Goal: Information Seeking & Learning: Learn about a topic

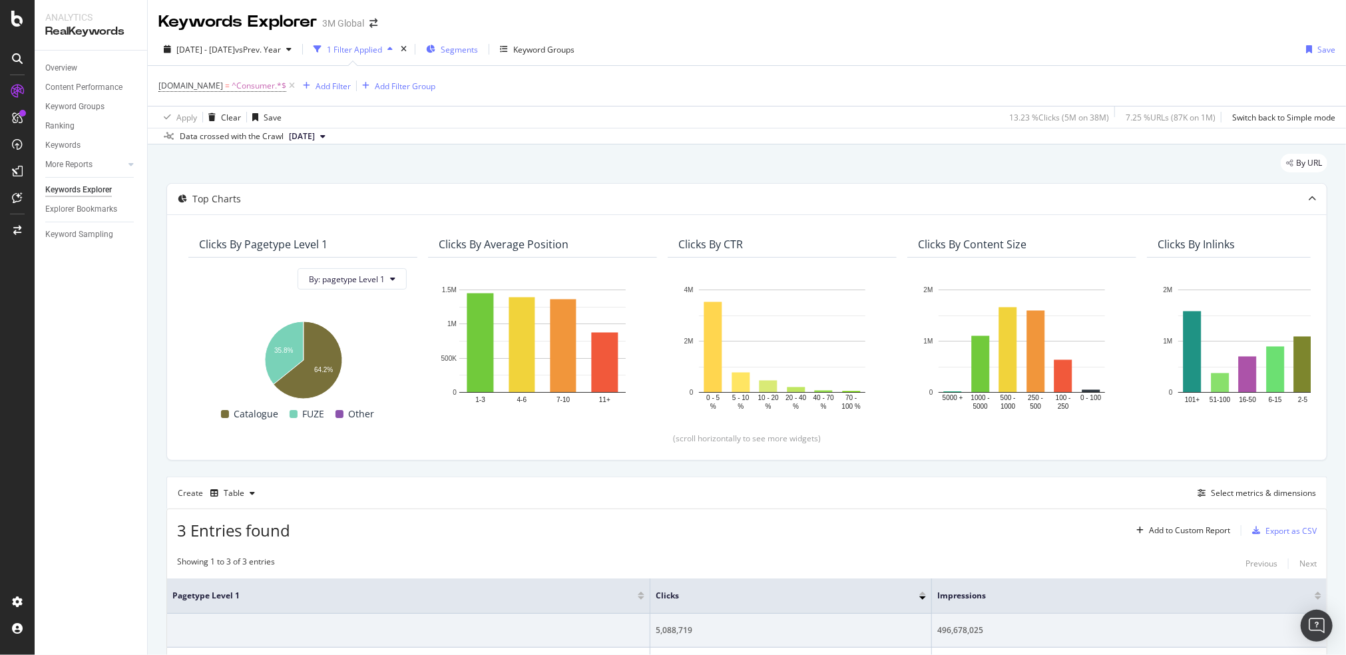
click at [478, 49] on span "Segments" at bounding box center [459, 49] width 37 height 11
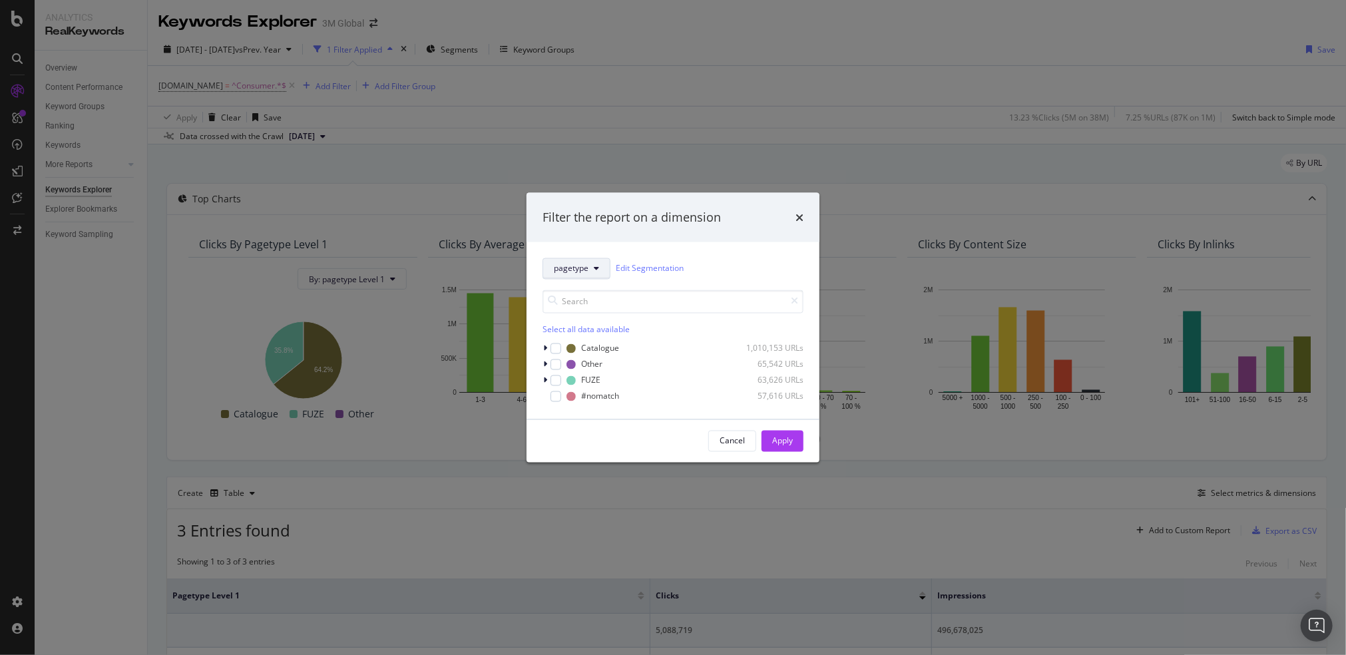
click at [594, 268] on icon "modal" at bounding box center [596, 268] width 5 height 8
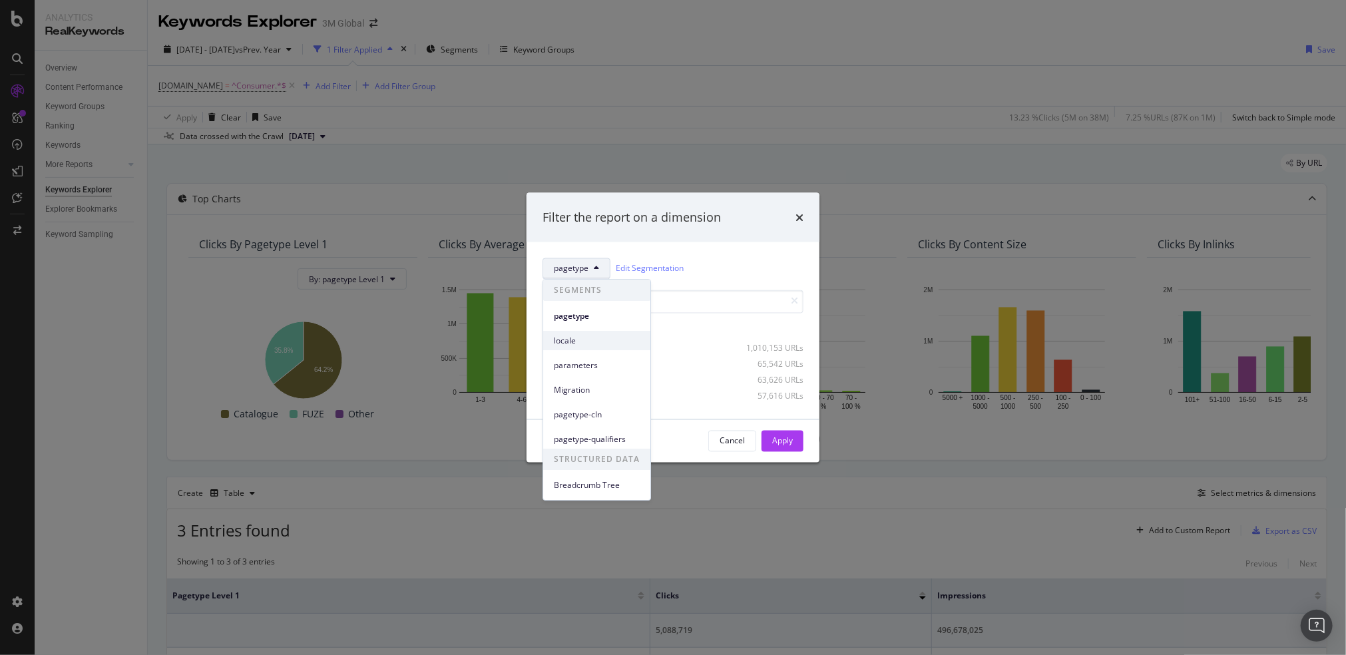
click at [580, 336] on span "locale" at bounding box center [597, 341] width 86 height 12
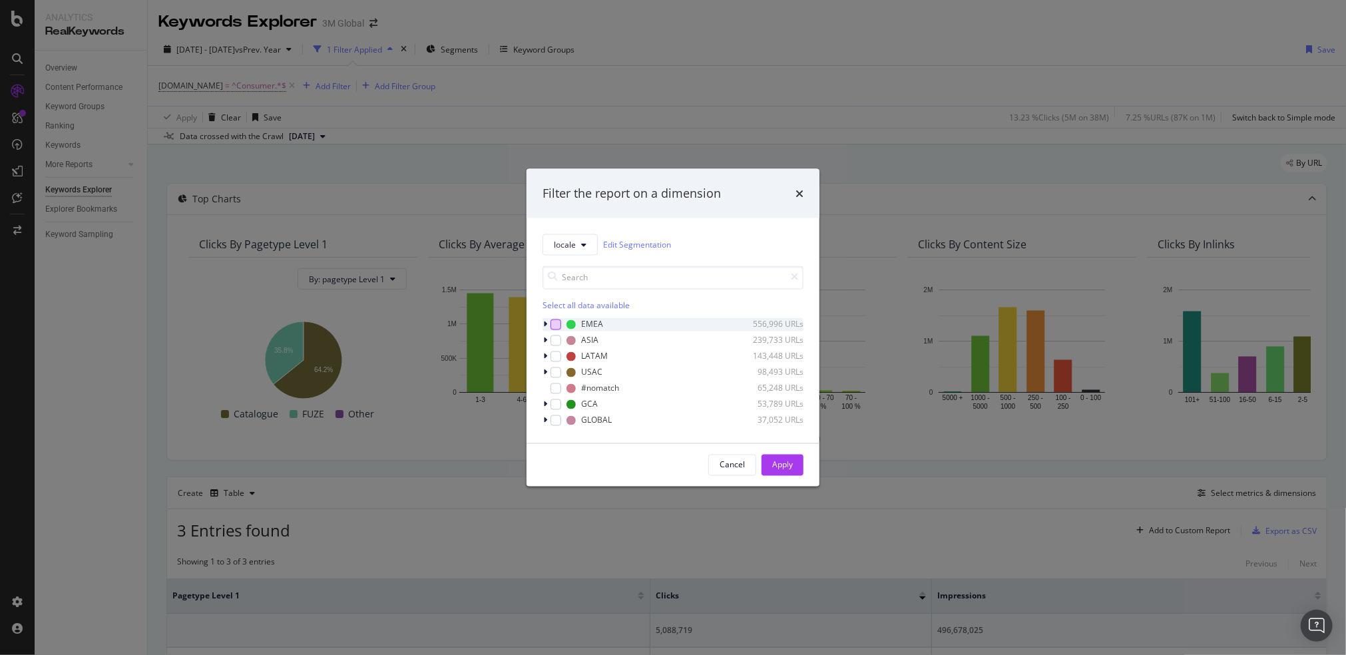
click at [554, 327] on div "modal" at bounding box center [555, 324] width 11 height 11
click at [795, 462] on button "Apply" at bounding box center [782, 464] width 42 height 21
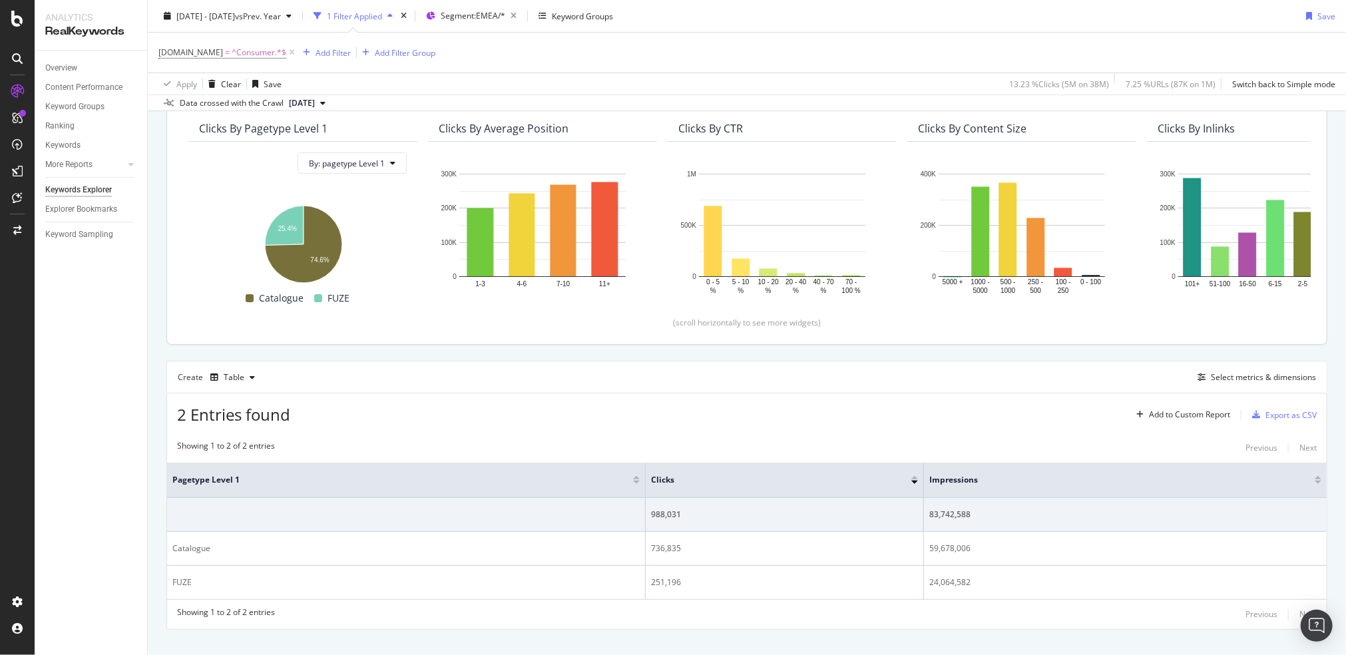
scroll to position [135, 0]
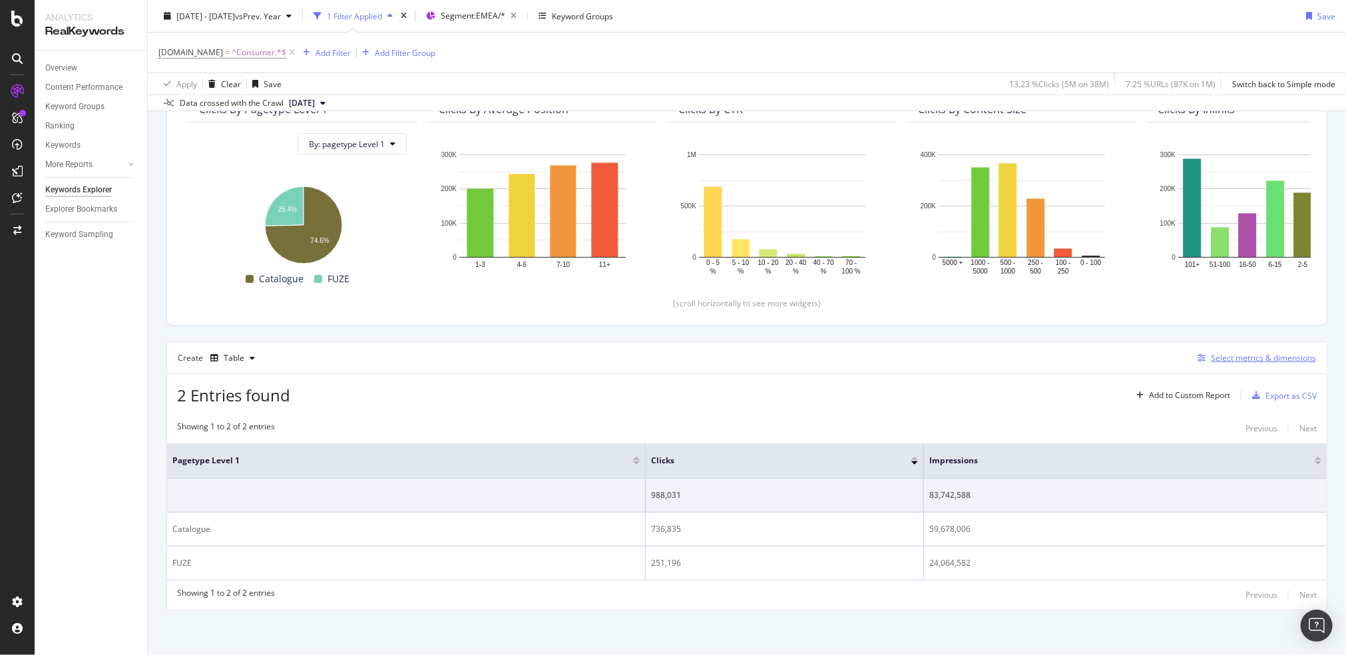
click at [1275, 360] on div "Select metrics & dimensions" at bounding box center [1263, 357] width 105 height 11
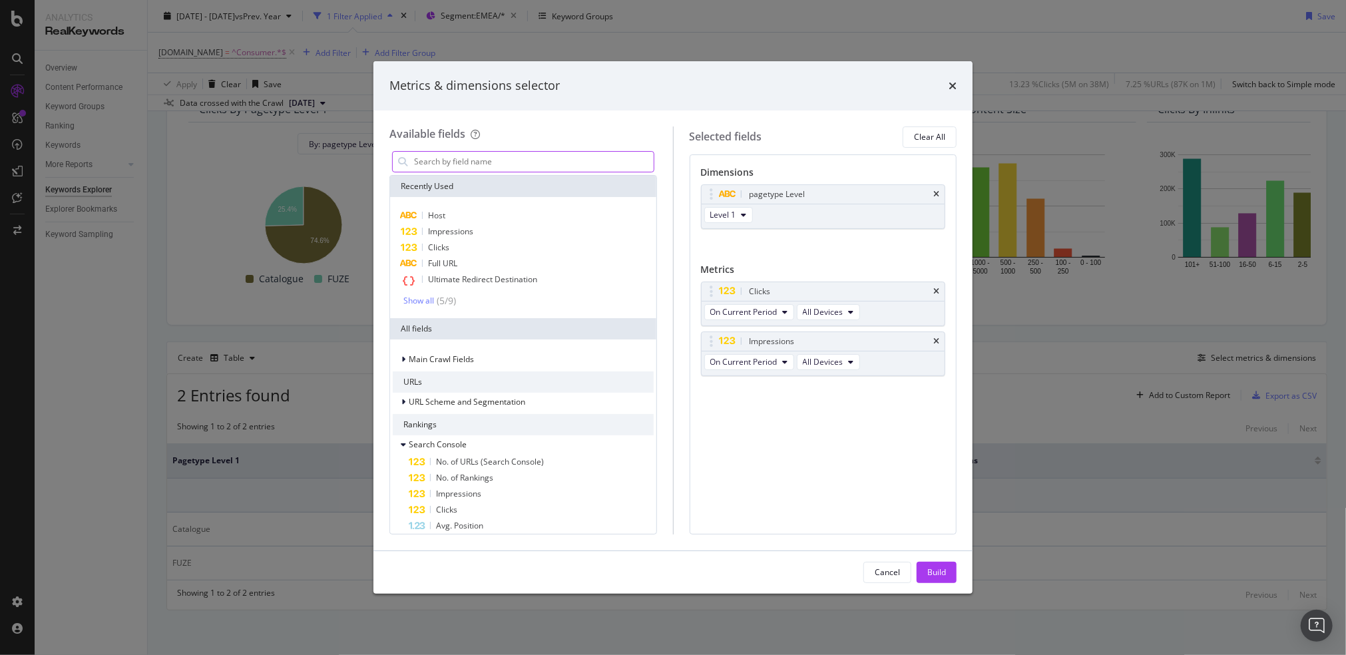
click at [503, 166] on input "modal" at bounding box center [533, 162] width 241 height 20
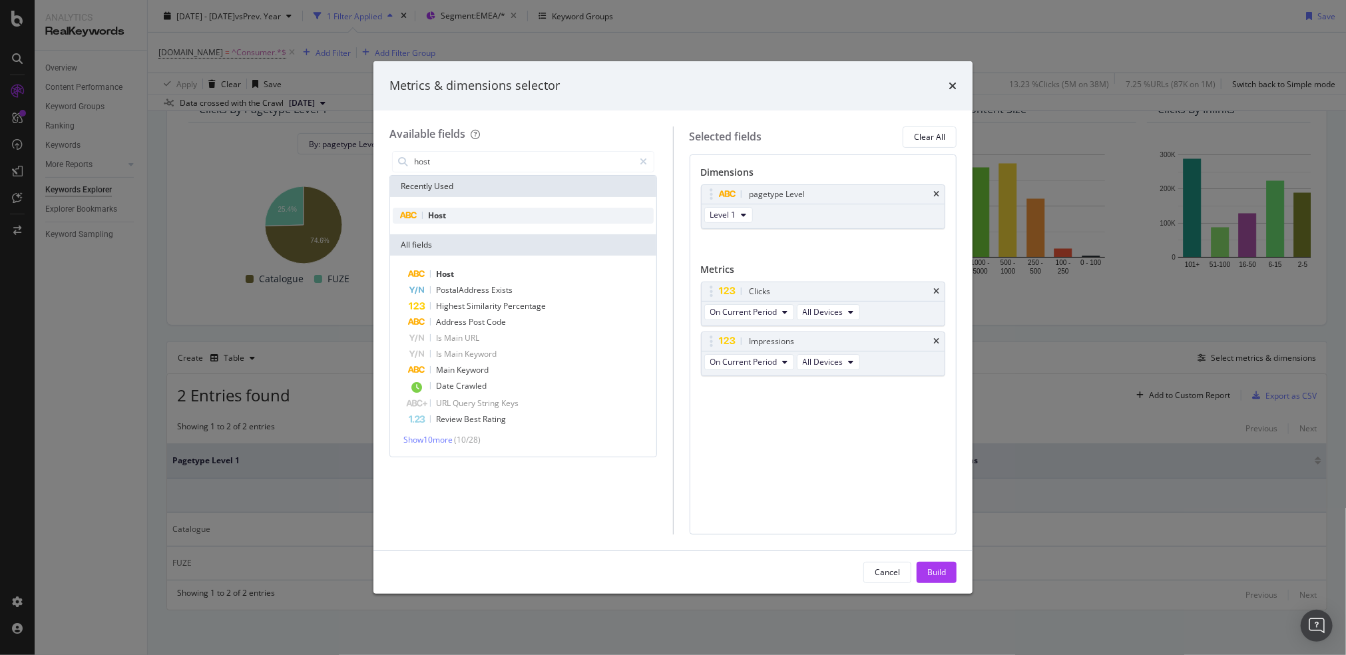
type input "host"
click at [455, 209] on div "Host" at bounding box center [523, 216] width 261 height 16
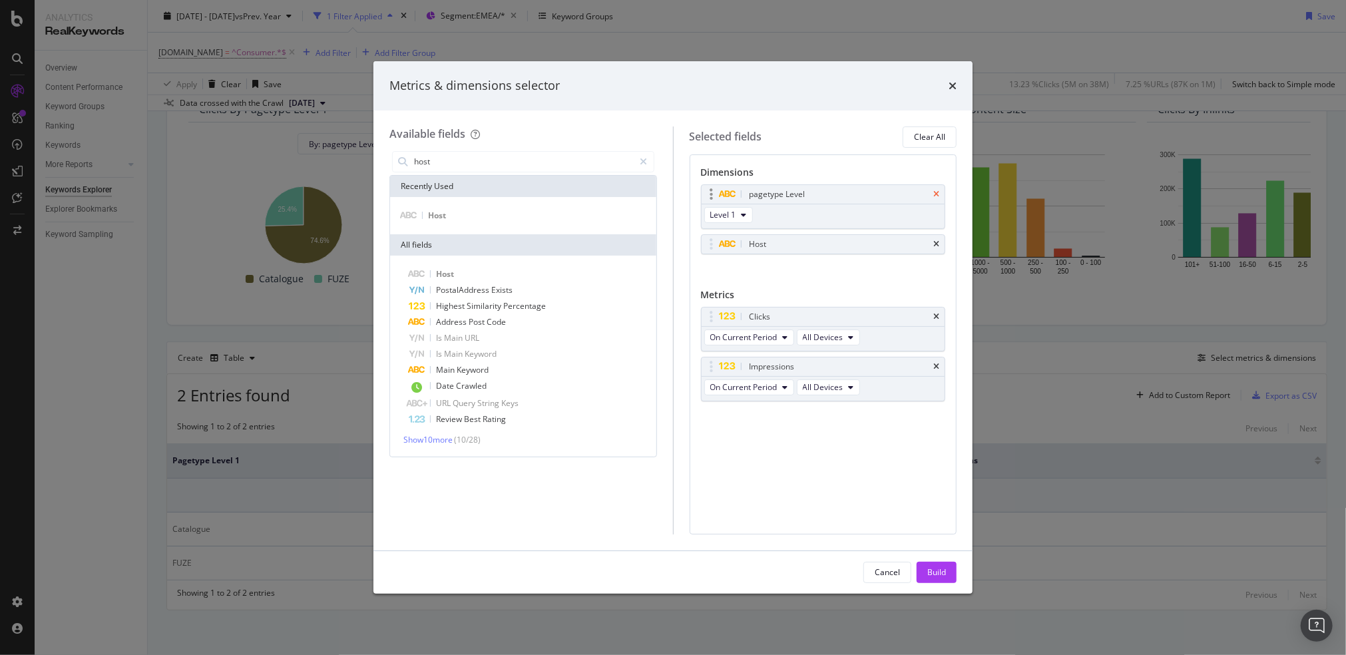
click at [934, 194] on icon "times" at bounding box center [936, 194] width 6 height 8
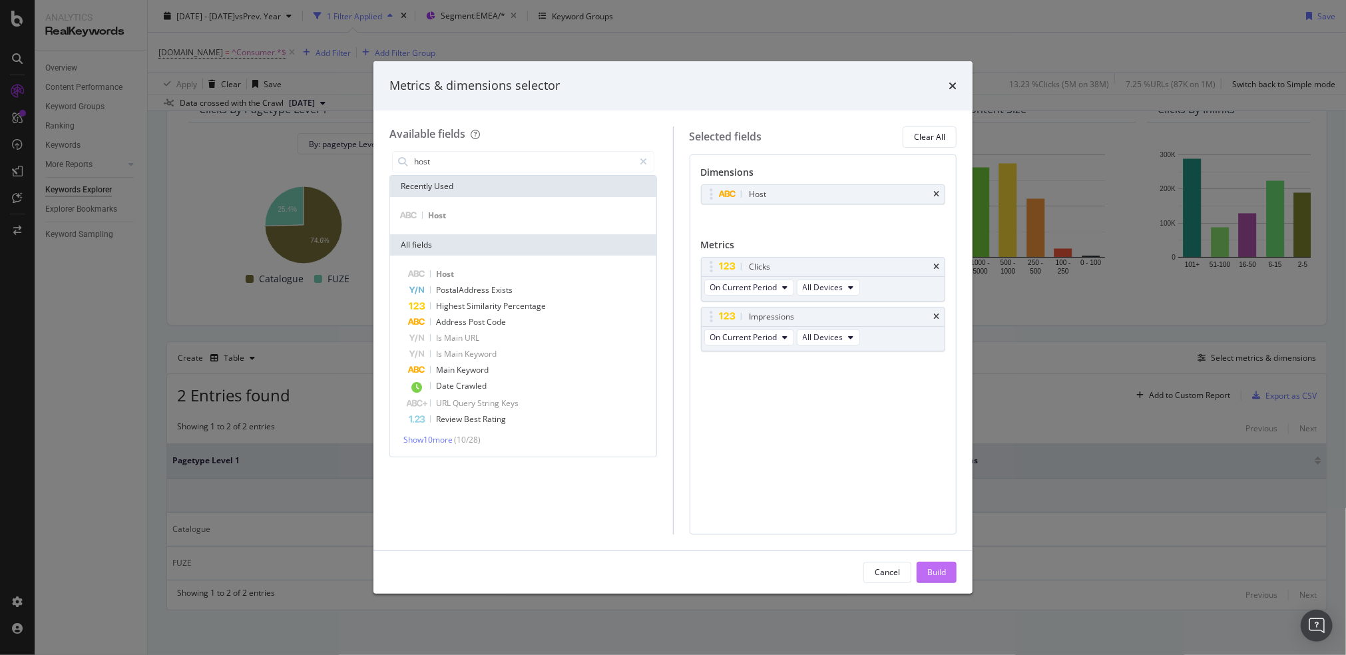
click at [932, 566] on div "Build" at bounding box center [936, 572] width 19 height 20
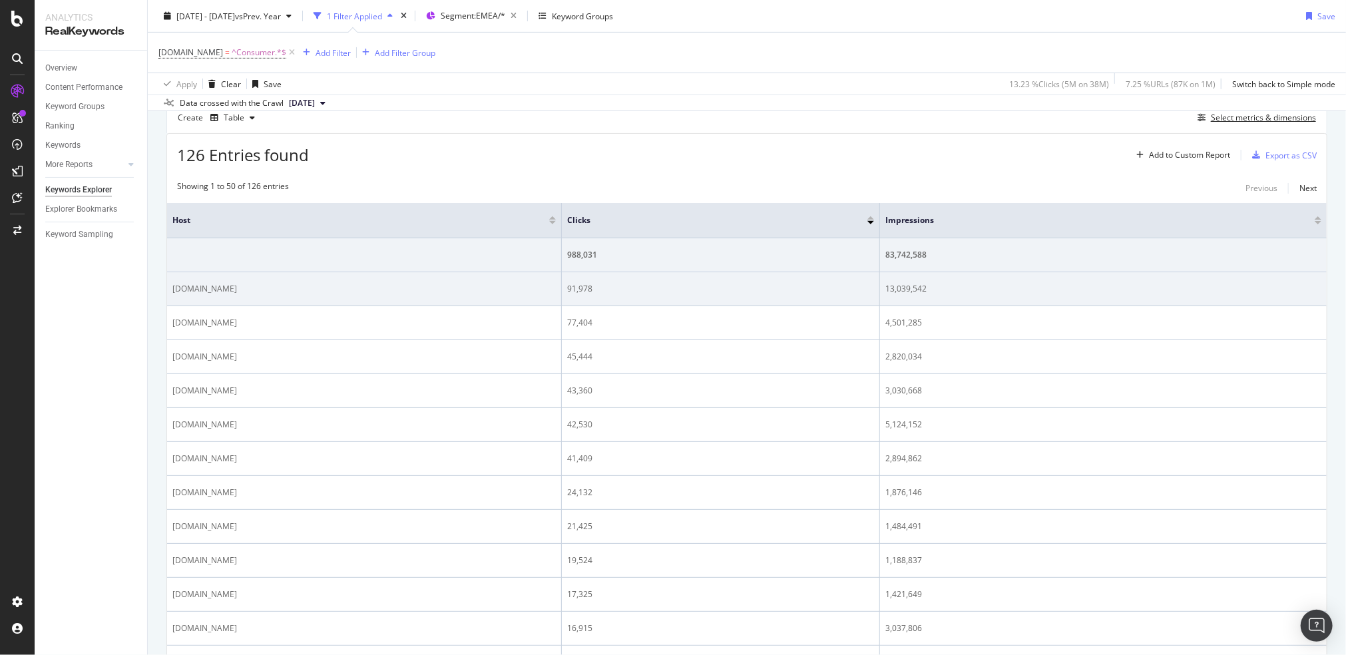
scroll to position [409, 0]
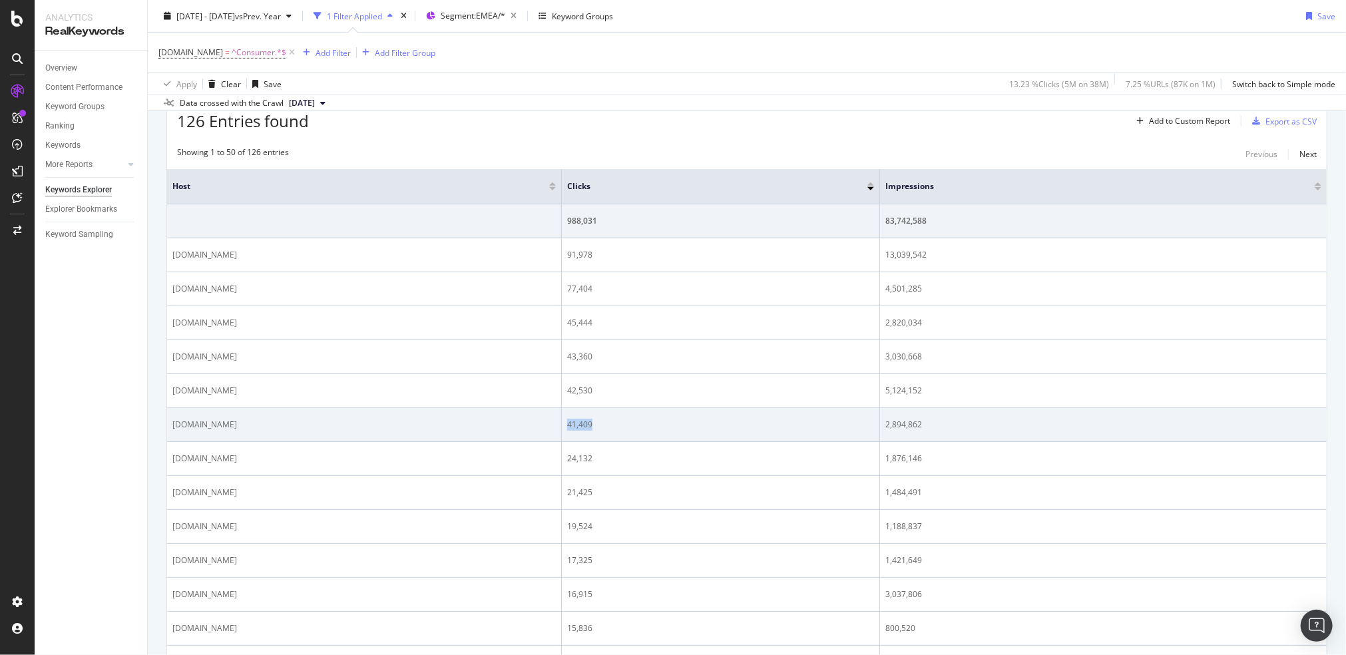
drag, startPoint x: 717, startPoint y: 421, endPoint x: 753, endPoint y: 424, distance: 36.8
click at [753, 424] on td "41,409" at bounding box center [721, 425] width 318 height 34
click at [753, 424] on div "41,409" at bounding box center [720, 425] width 307 height 12
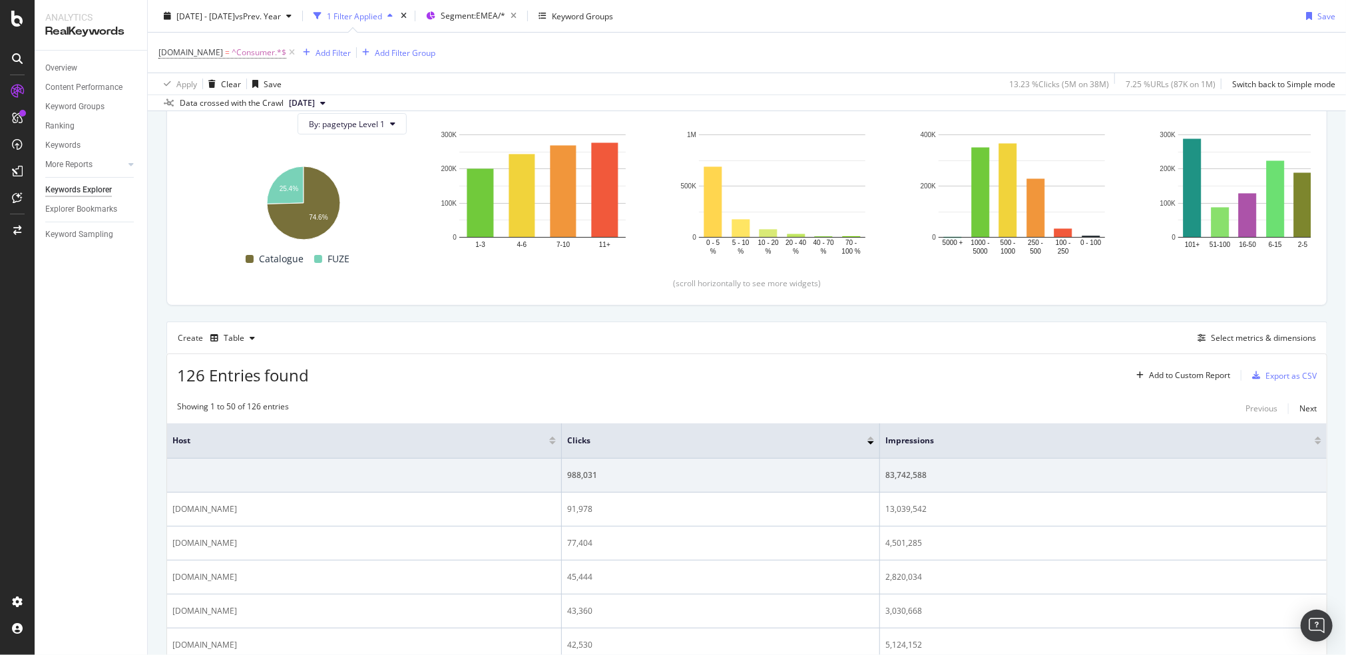
scroll to position [310, 0]
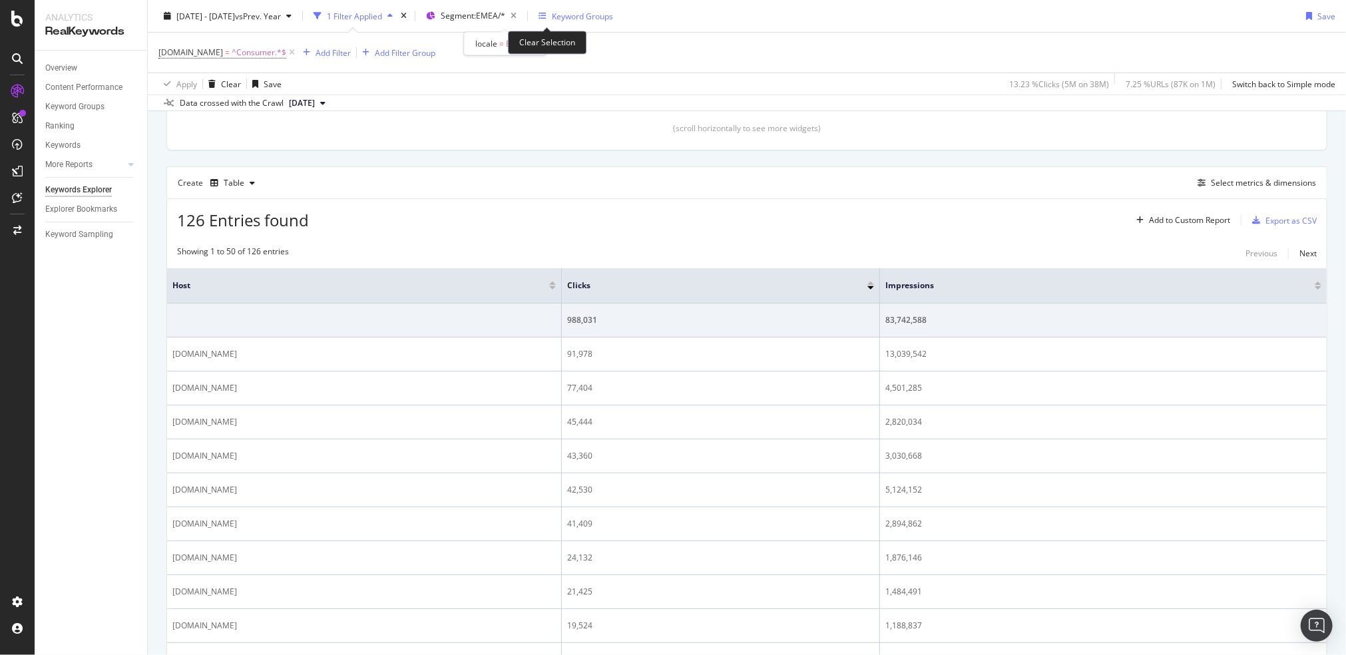
click at [522, 17] on icon "button" at bounding box center [513, 16] width 17 height 19
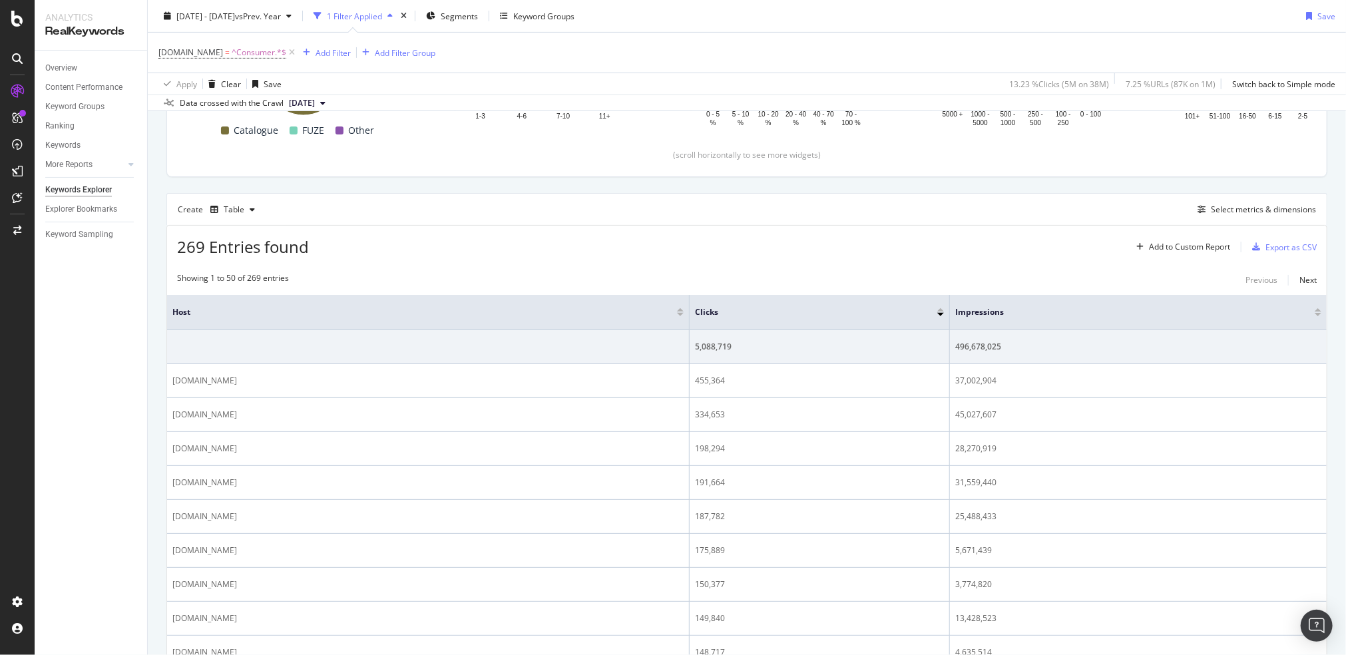
scroll to position [310, 0]
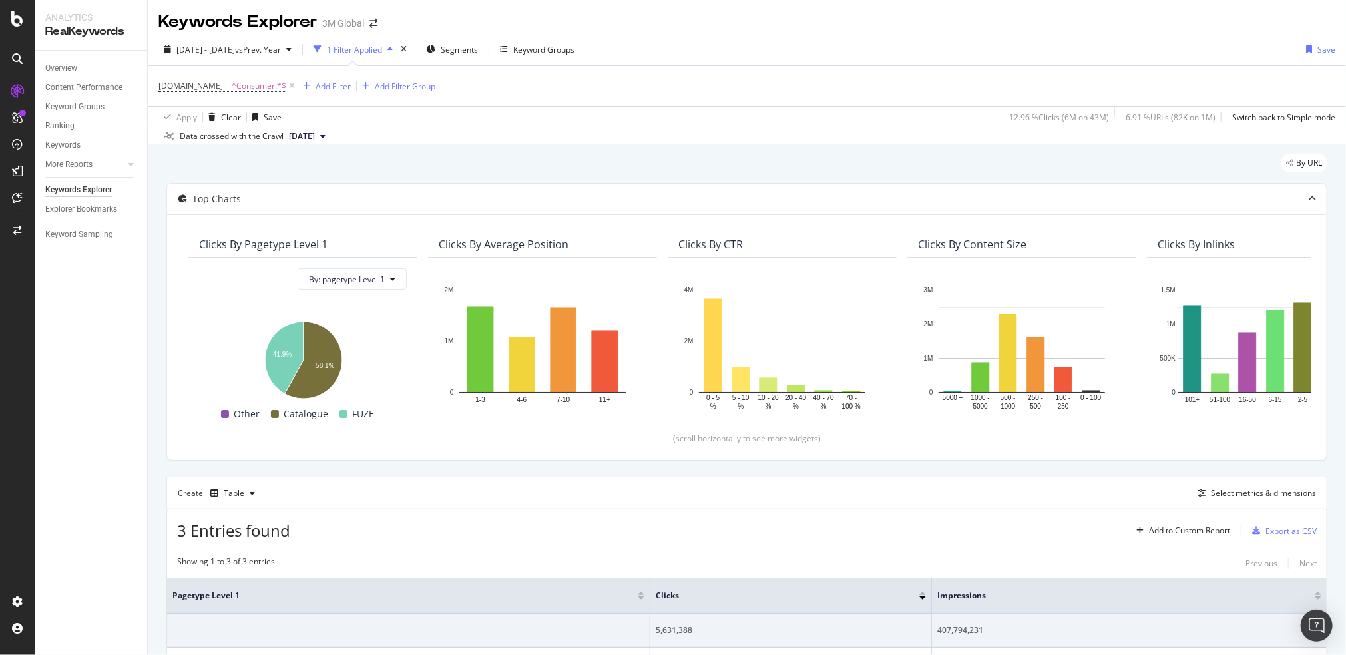
click at [496, 154] on div "By URL" at bounding box center [746, 168] width 1161 height 29
click at [471, 49] on div "Segments" at bounding box center [452, 49] width 52 height 20
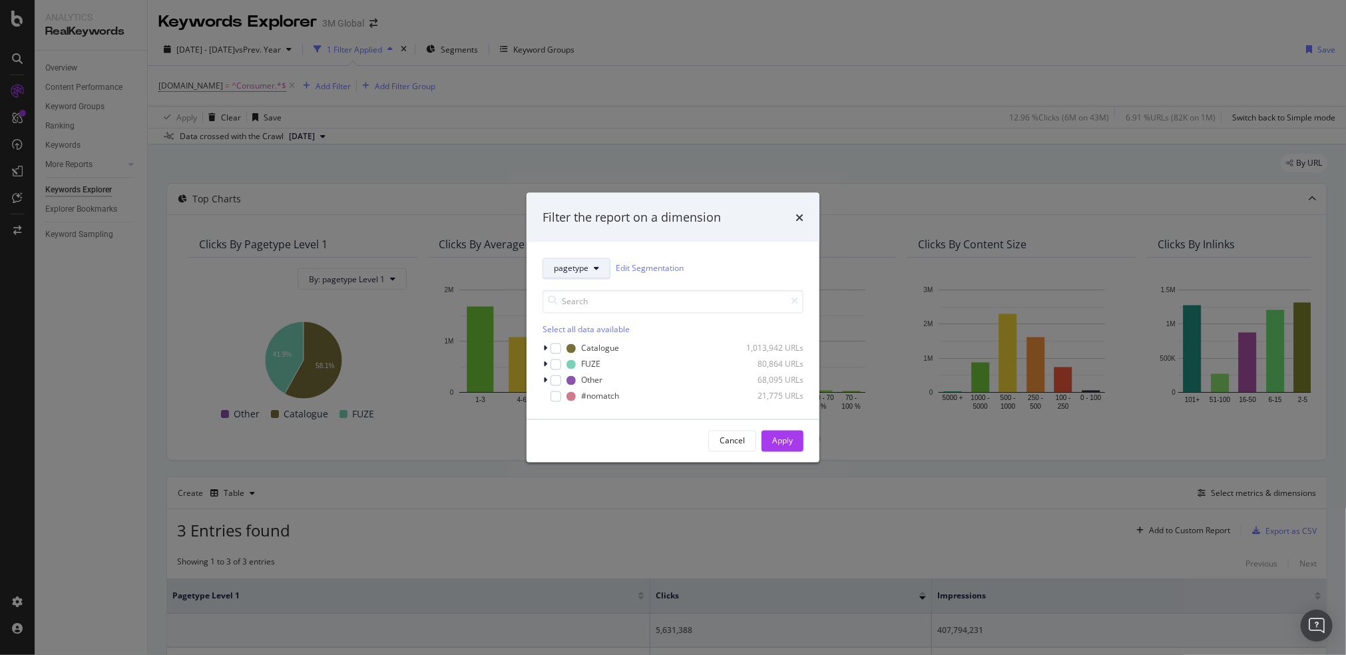
click at [567, 278] on button "pagetype" at bounding box center [576, 268] width 68 height 21
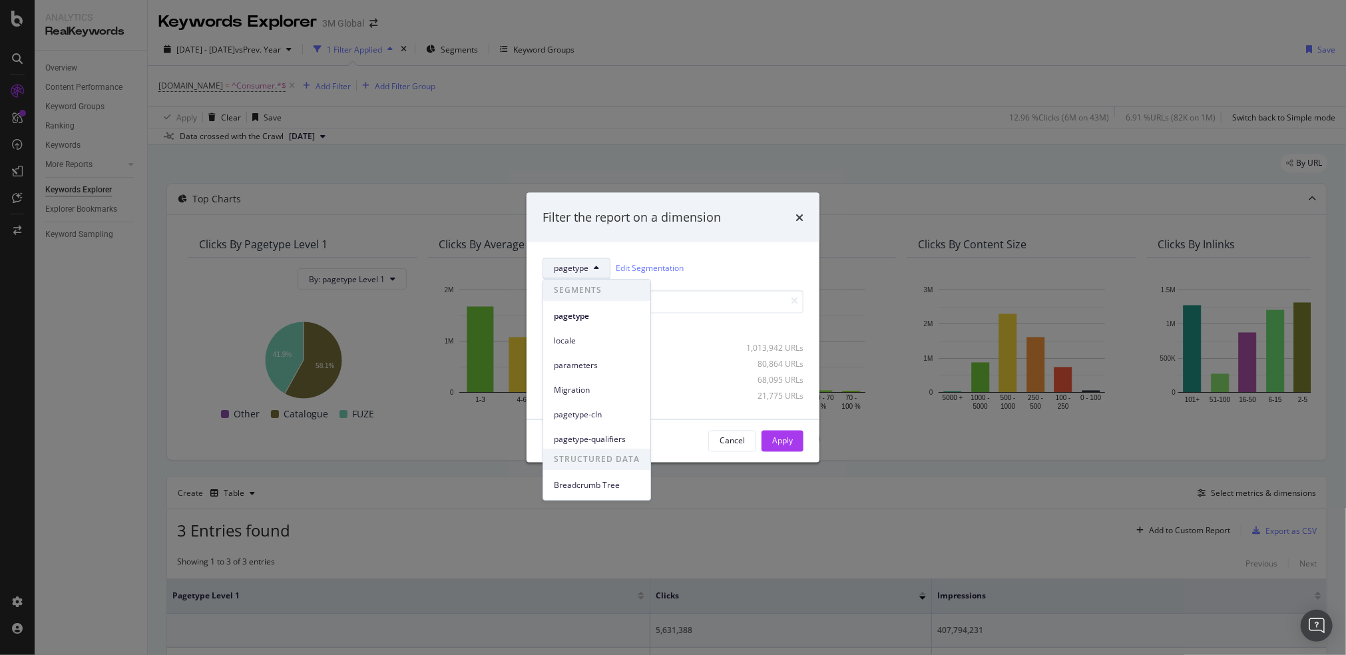
click at [577, 333] on div "locale" at bounding box center [596, 340] width 107 height 19
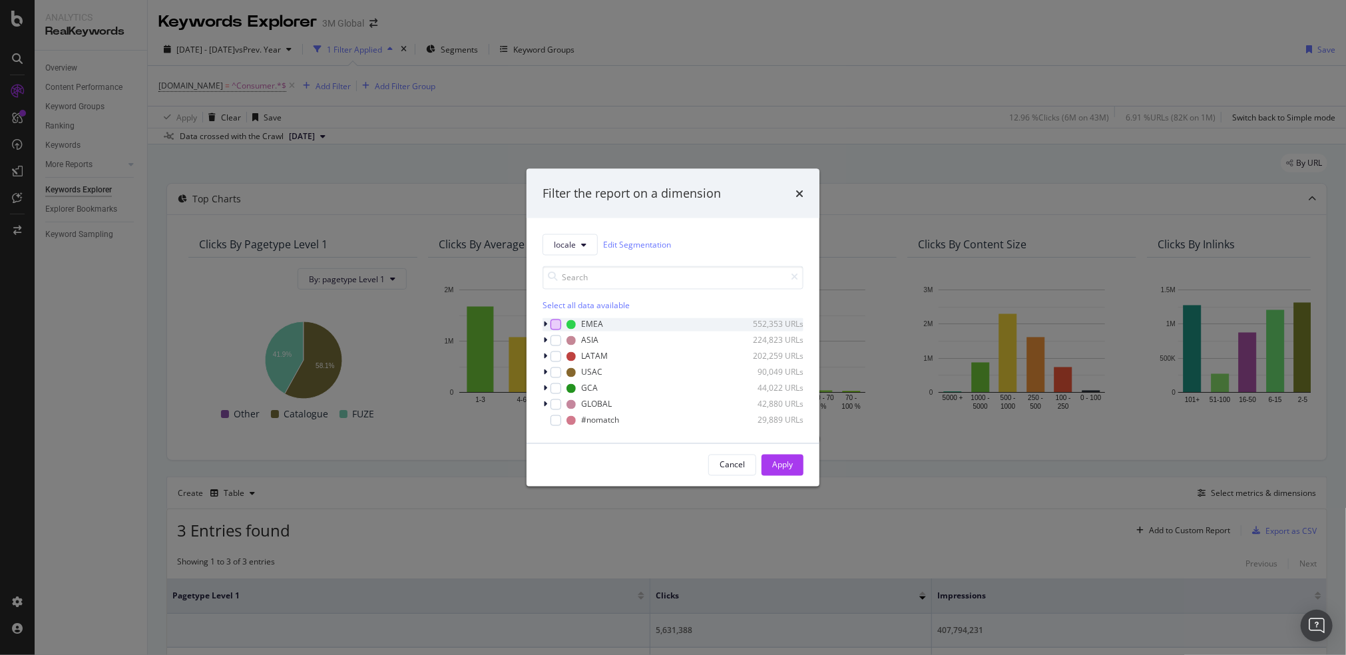
click at [555, 322] on div "modal" at bounding box center [555, 324] width 11 height 11
drag, startPoint x: 785, startPoint y: 465, endPoint x: 757, endPoint y: 447, distance: 33.6
click at [785, 465] on div "Apply" at bounding box center [782, 464] width 21 height 11
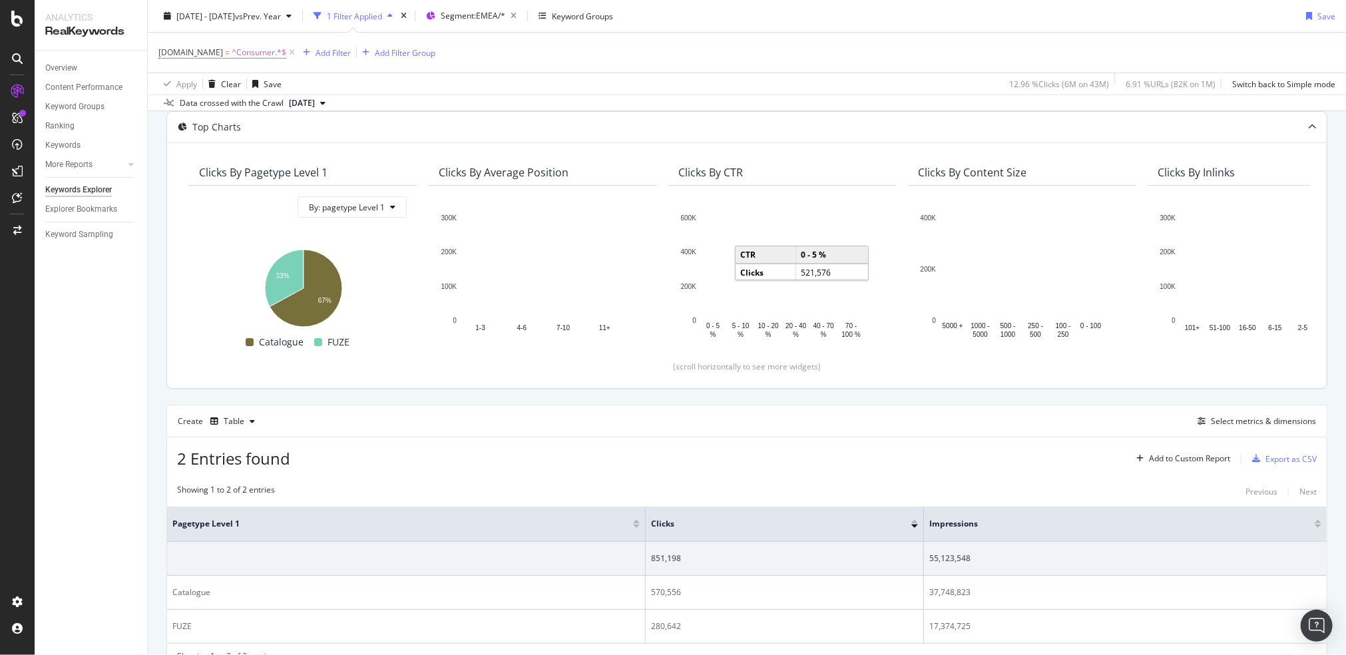
scroll to position [135, 0]
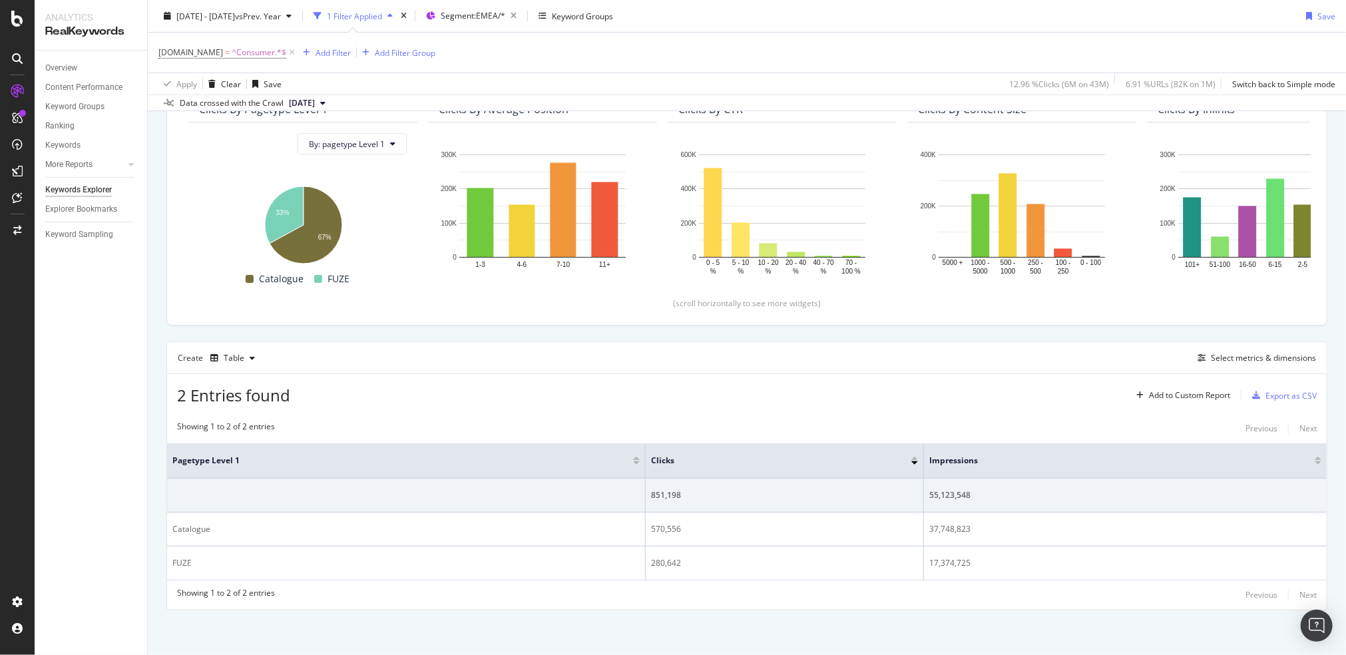
click at [554, 395] on div "2 Entries found Add to Custom Report Export as CSV" at bounding box center [746, 390] width 1159 height 33
click at [670, 353] on div "Create Table Select metrics & dimensions" at bounding box center [746, 357] width 1161 height 32
click at [1288, 357] on div "Select metrics & dimensions" at bounding box center [1263, 357] width 105 height 11
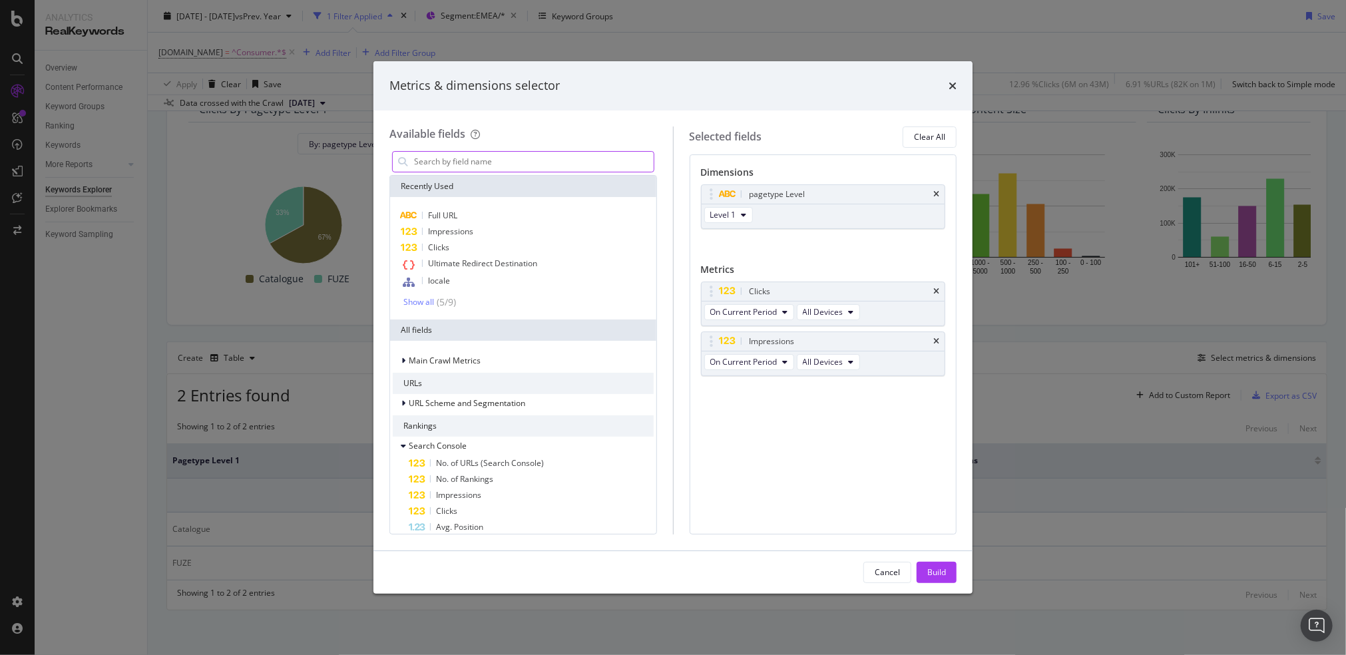
click at [501, 160] on input "modal" at bounding box center [533, 162] width 241 height 20
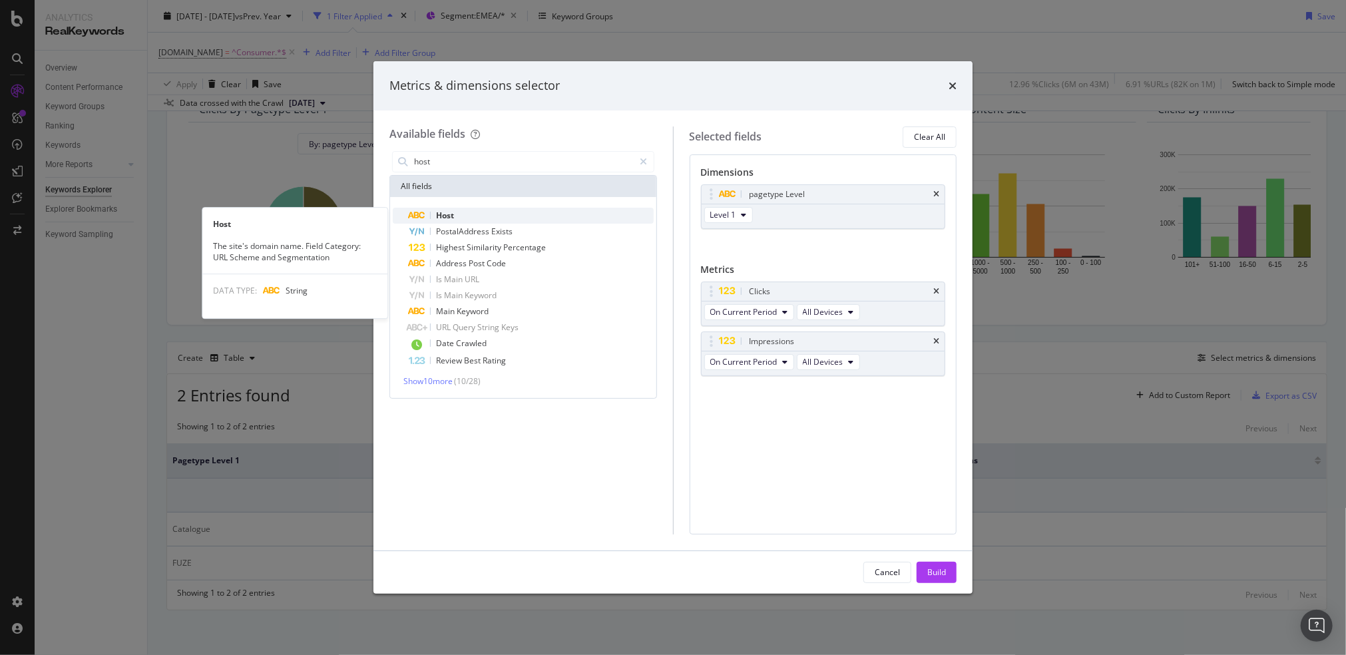
type input "host"
click at [461, 218] on div "Host" at bounding box center [531, 216] width 245 height 16
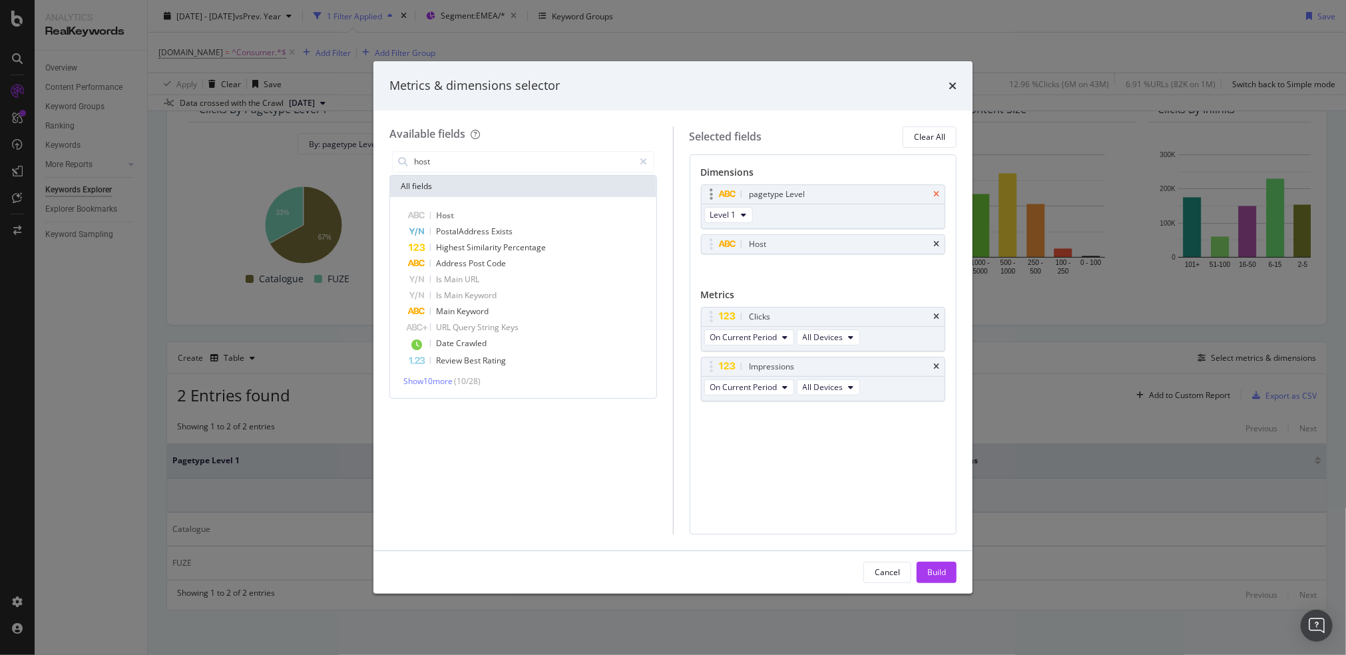
click at [934, 192] on icon "times" at bounding box center [936, 194] width 6 height 8
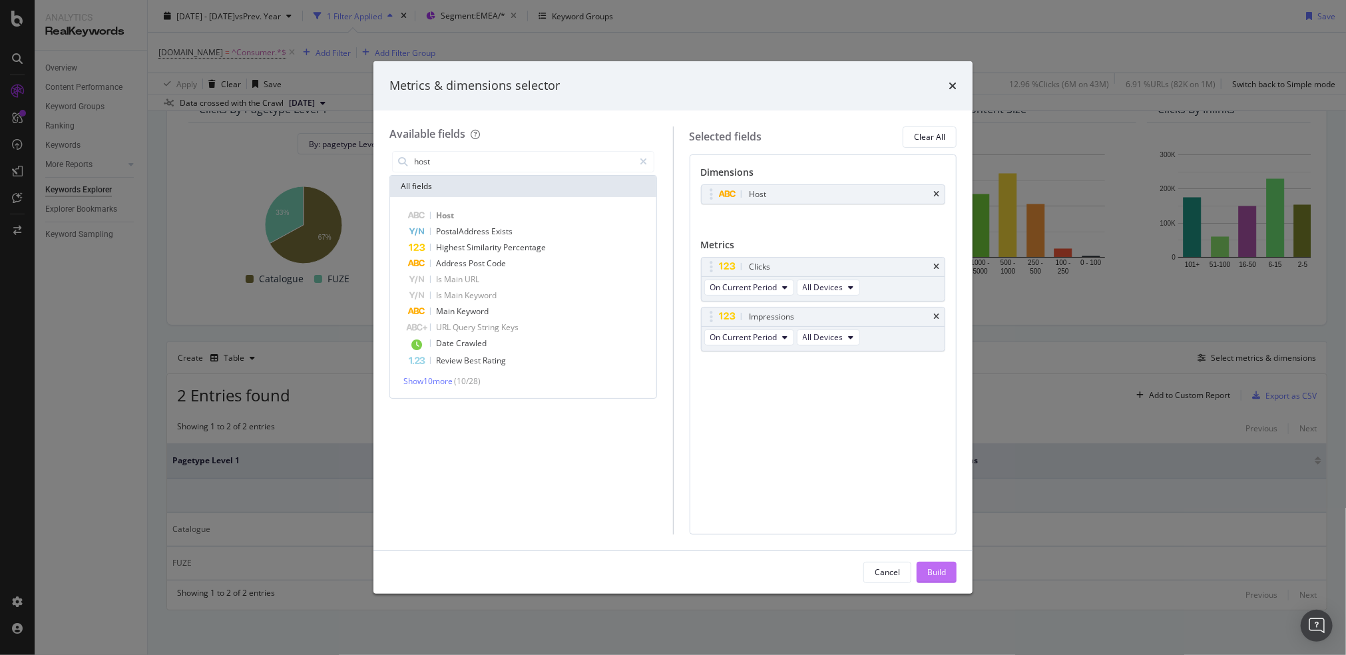
click at [948, 574] on button "Build" at bounding box center [936, 572] width 40 height 21
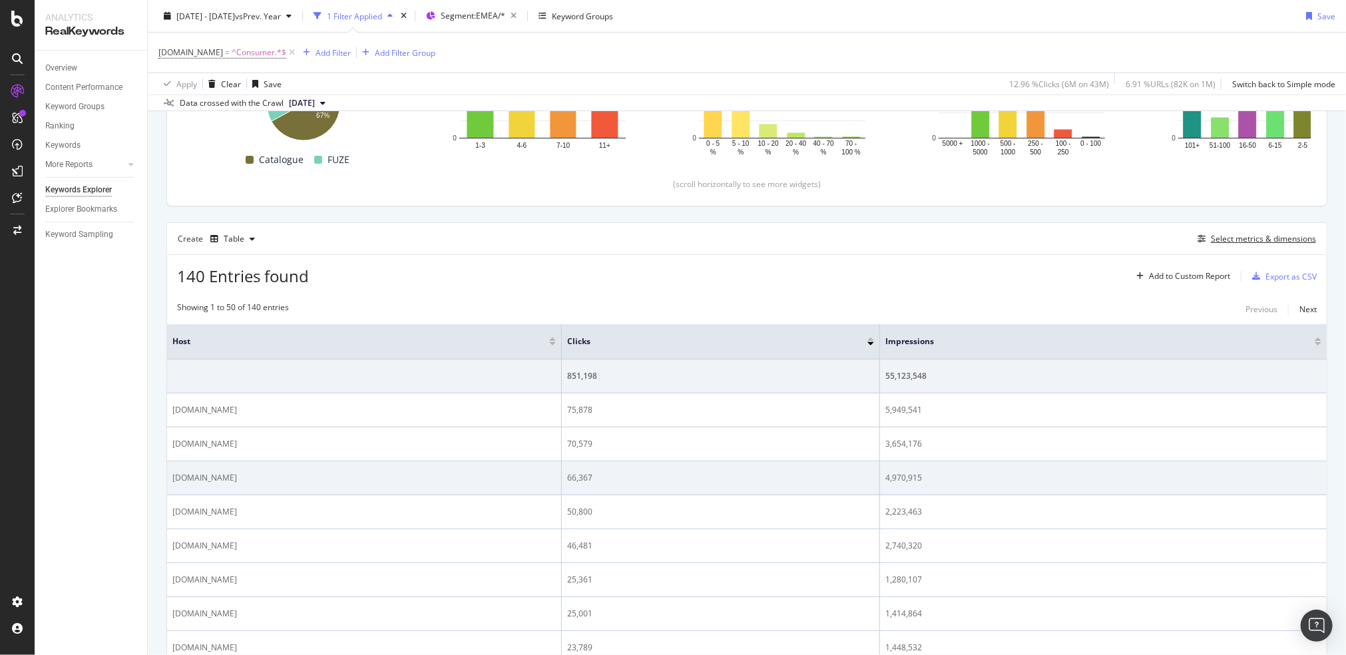
scroll to position [409, 0]
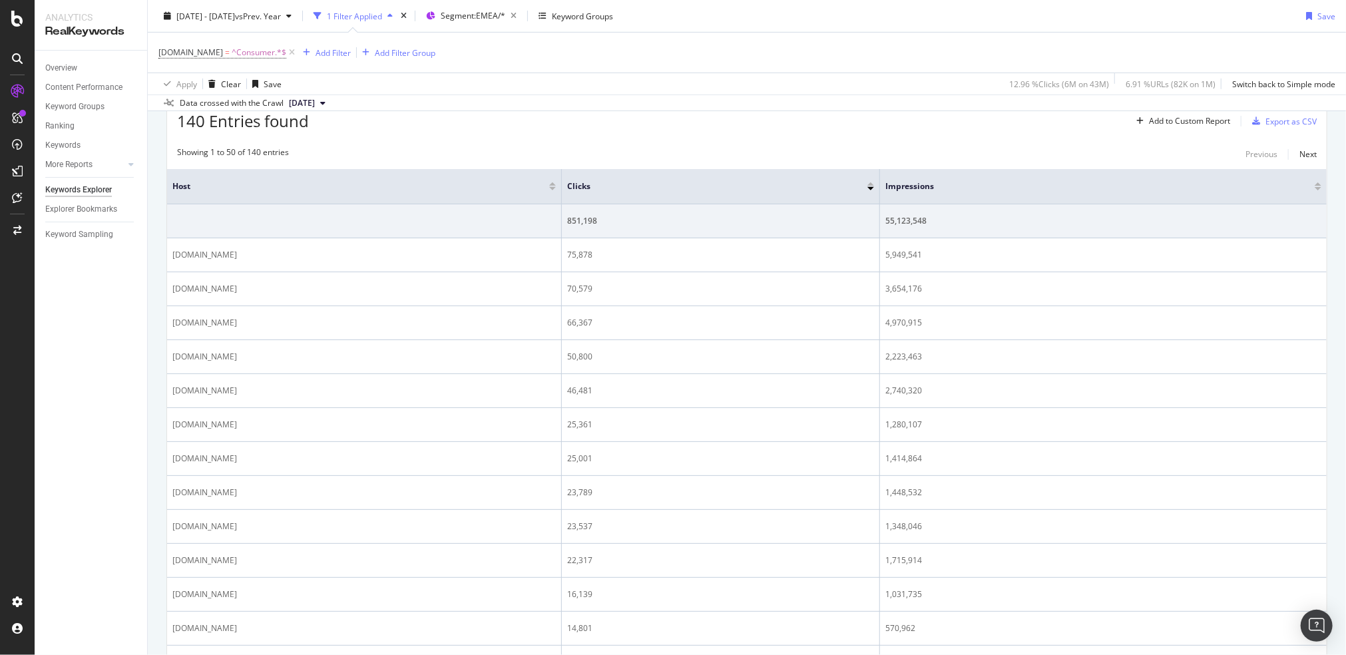
click at [1197, 5] on div "2024 Jan. 1st - Sep. 30th vs Prev. Year 1 Filter Applied Segment: EMEA/* Keywor…" at bounding box center [747, 55] width 1198 height 111
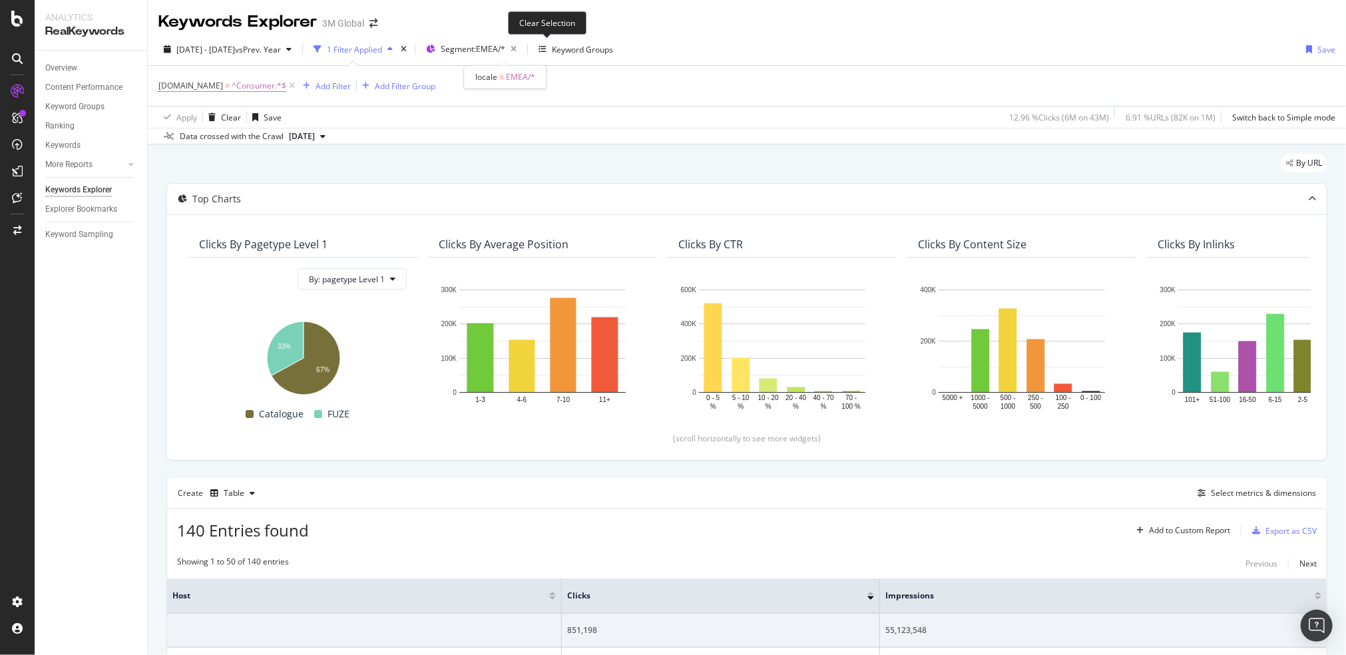
drag, startPoint x: 547, startPoint y: 53, endPoint x: 531, endPoint y: 31, distance: 26.6
click at [522, 53] on icon "button" at bounding box center [513, 49] width 17 height 19
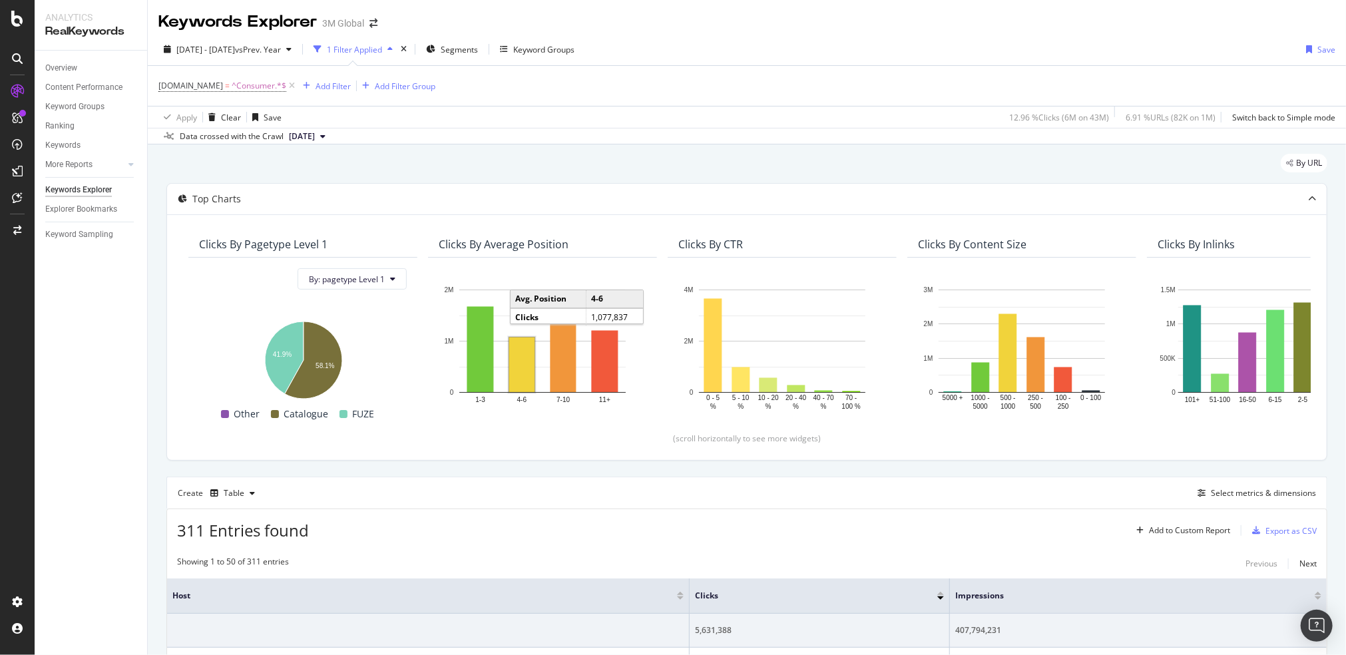
click at [514, 142] on div "Data crossed with the Crawl 2024 Sep. 22nd" at bounding box center [747, 136] width 1198 height 16
click at [621, 140] on div "Data crossed with the Crawl 2024 Sep. 22nd" at bounding box center [747, 136] width 1198 height 16
click at [471, 167] on div "By URL" at bounding box center [746, 168] width 1161 height 29
click at [655, 160] on div "By URL" at bounding box center [746, 168] width 1161 height 29
click at [570, 486] on div "Create Table Select metrics & dimensions" at bounding box center [746, 492] width 1161 height 32
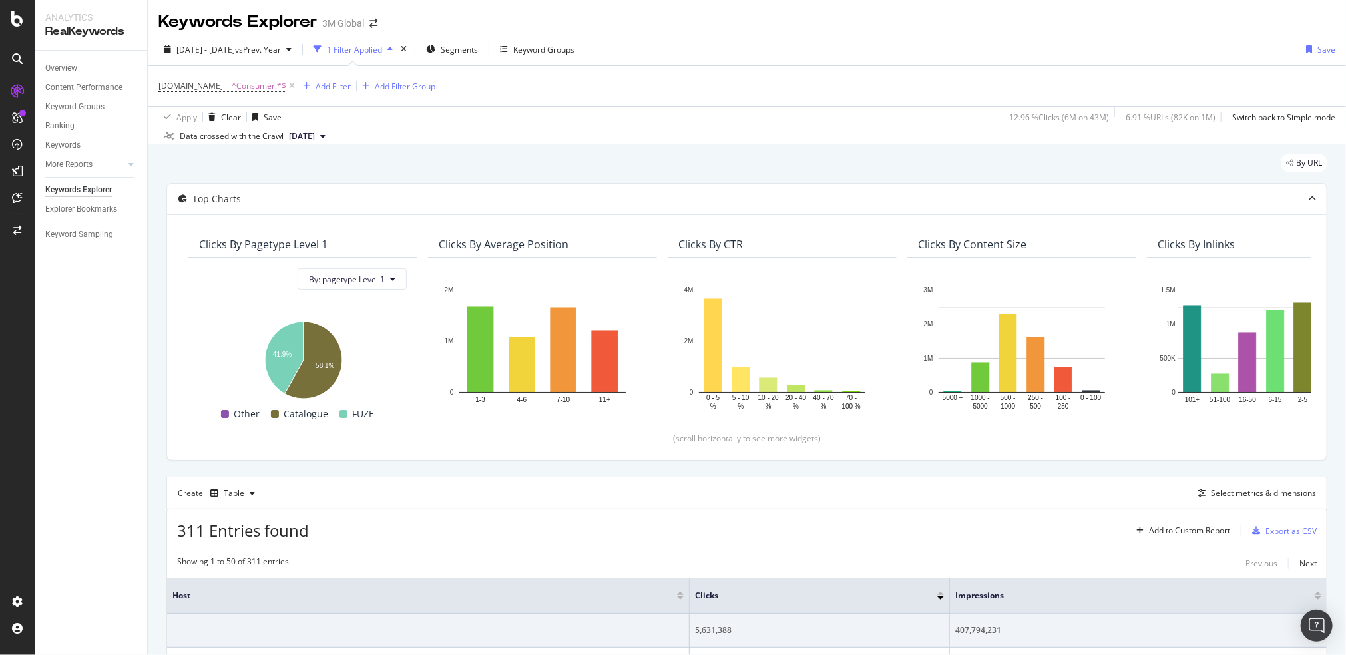
click at [406, 489] on div "Create Table Select metrics & dimensions" at bounding box center [746, 492] width 1161 height 32
click at [809, 482] on div "Create Table Select metrics & dimensions" at bounding box center [746, 492] width 1161 height 32
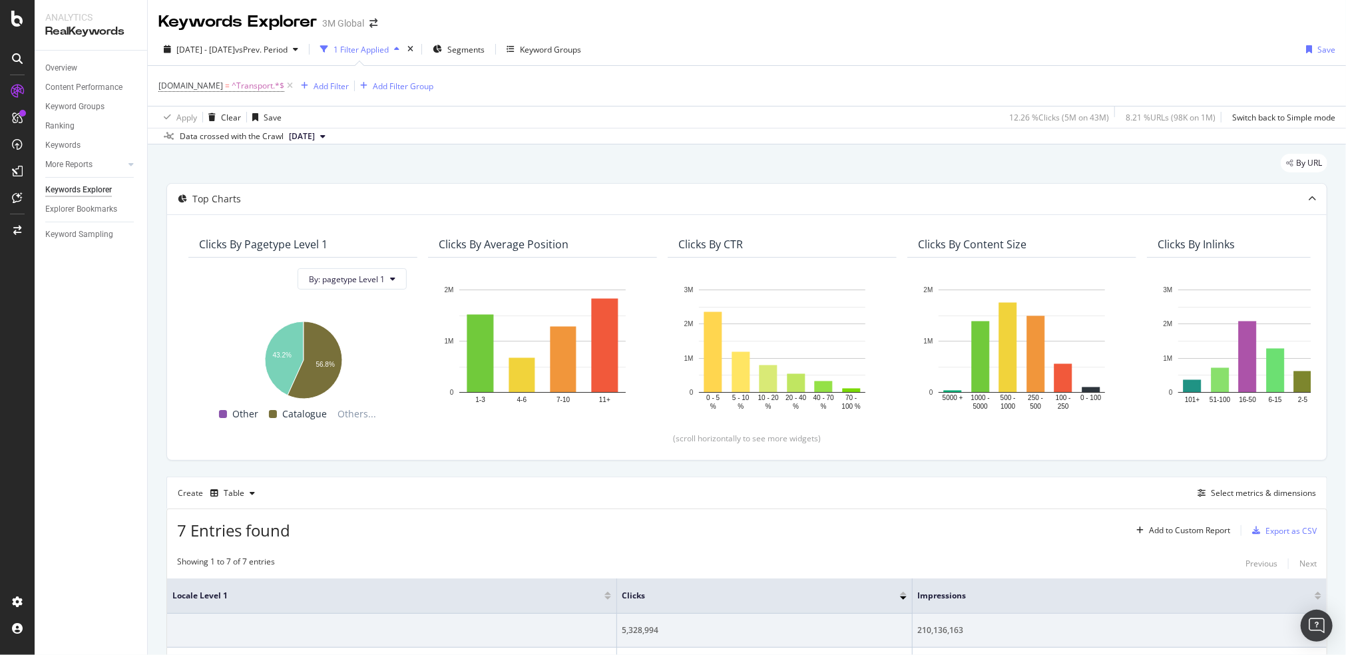
scroll to position [155, 0]
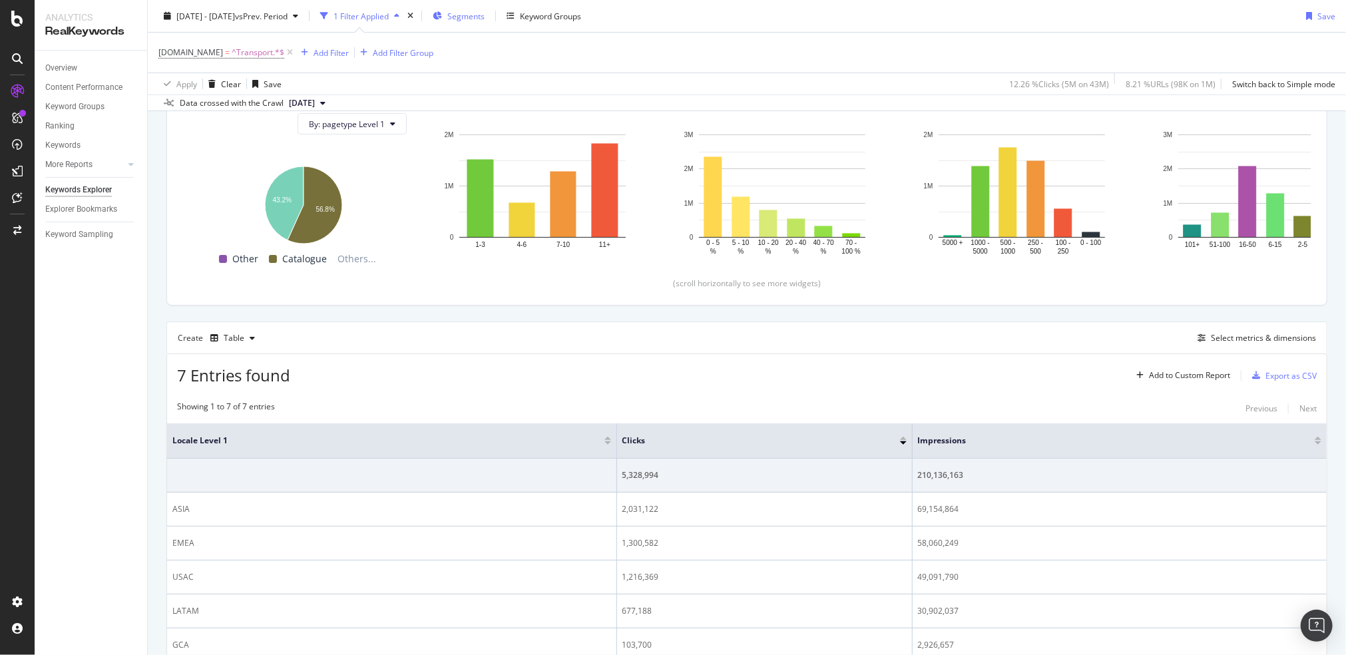
click at [484, 22] on div "Segments" at bounding box center [459, 16] width 52 height 20
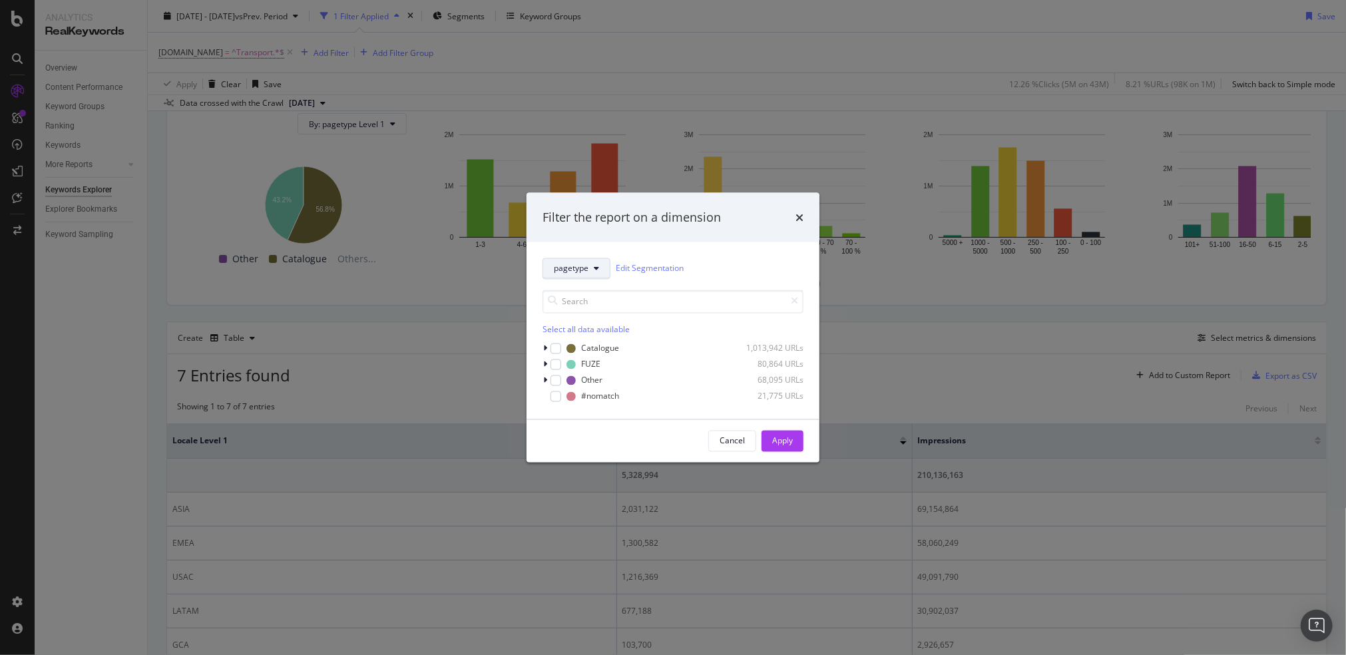
click at [575, 277] on button "pagetype" at bounding box center [576, 268] width 68 height 21
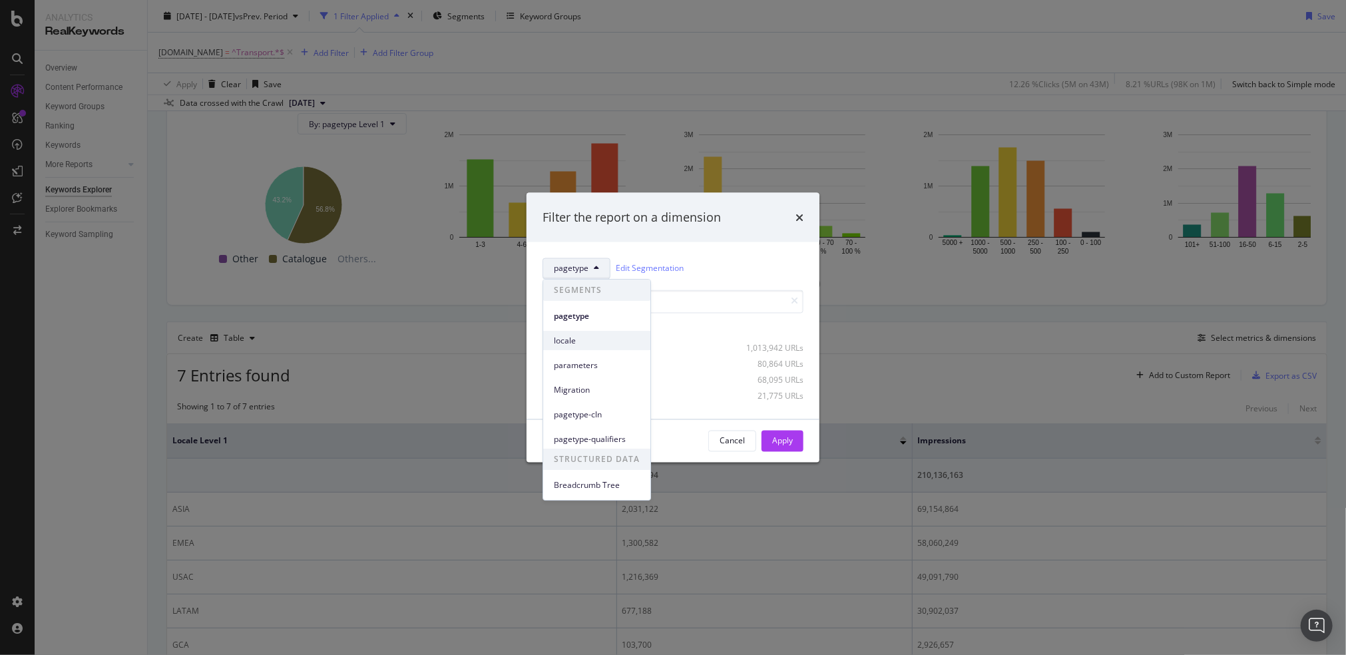
click at [574, 337] on span "locale" at bounding box center [597, 341] width 86 height 12
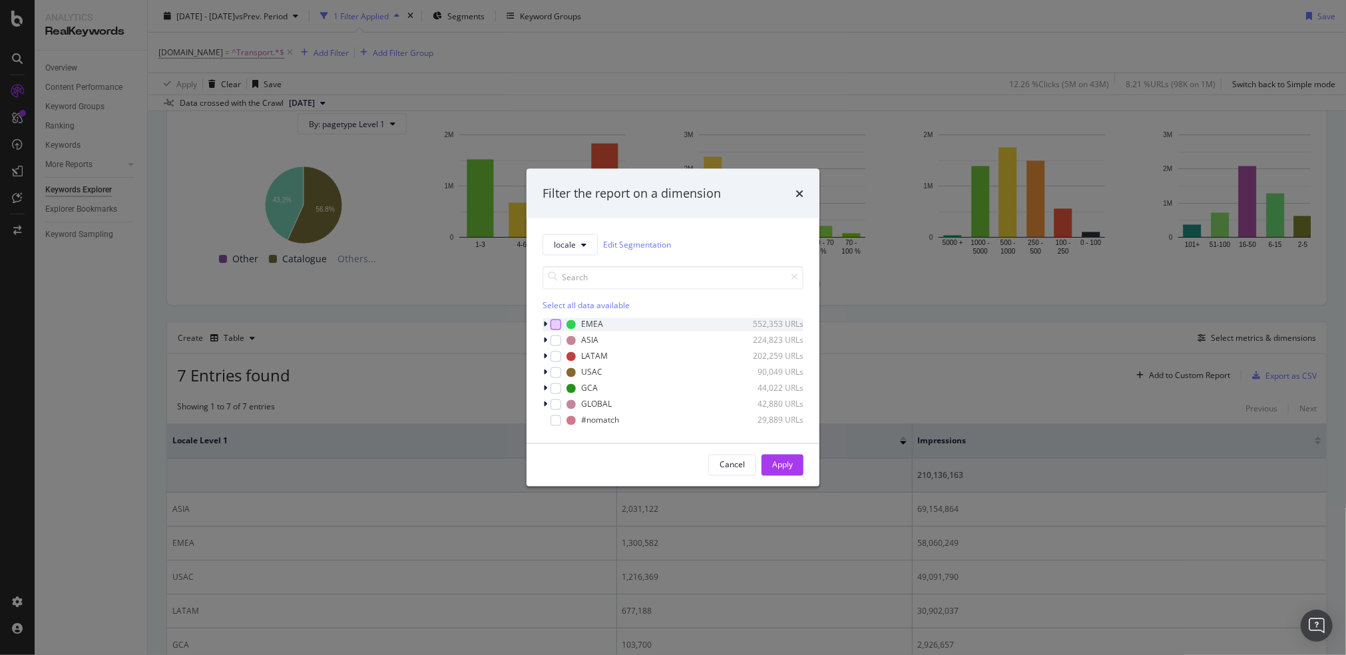
click at [554, 323] on div "modal" at bounding box center [555, 324] width 11 height 11
drag, startPoint x: 781, startPoint y: 469, endPoint x: 788, endPoint y: 464, distance: 8.1
click at [781, 469] on div "Apply" at bounding box center [782, 464] width 21 height 11
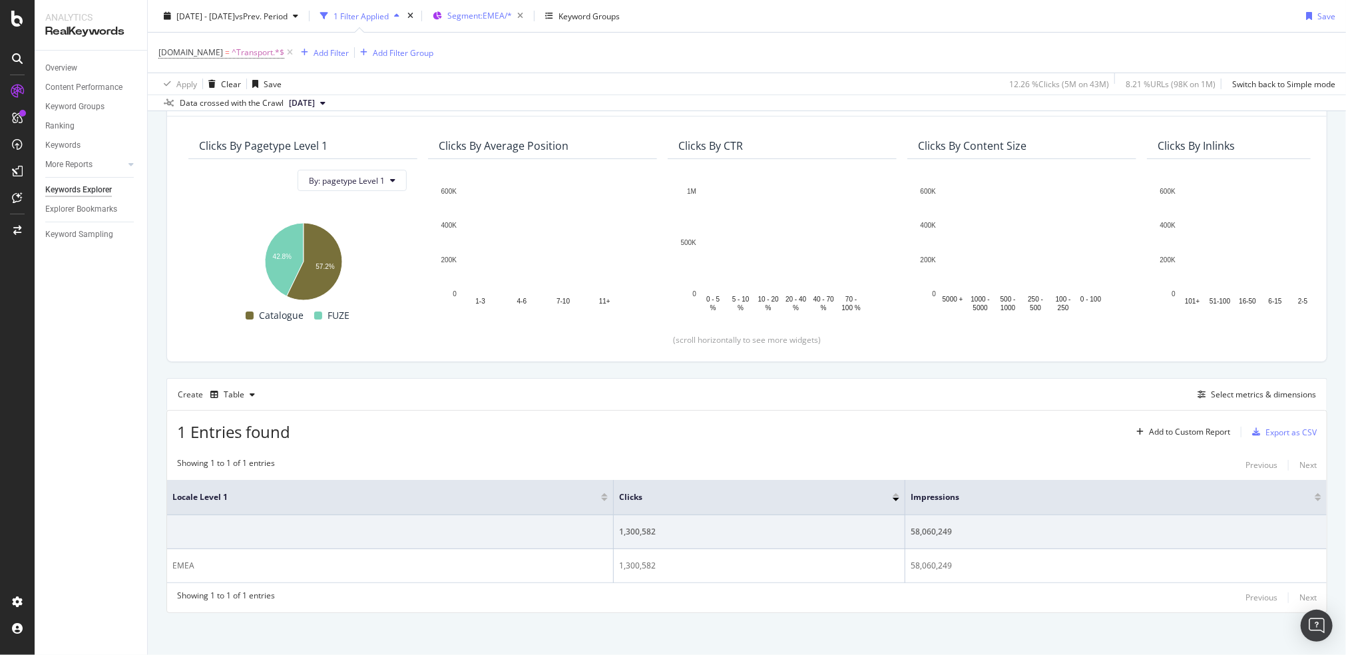
scroll to position [101, 0]
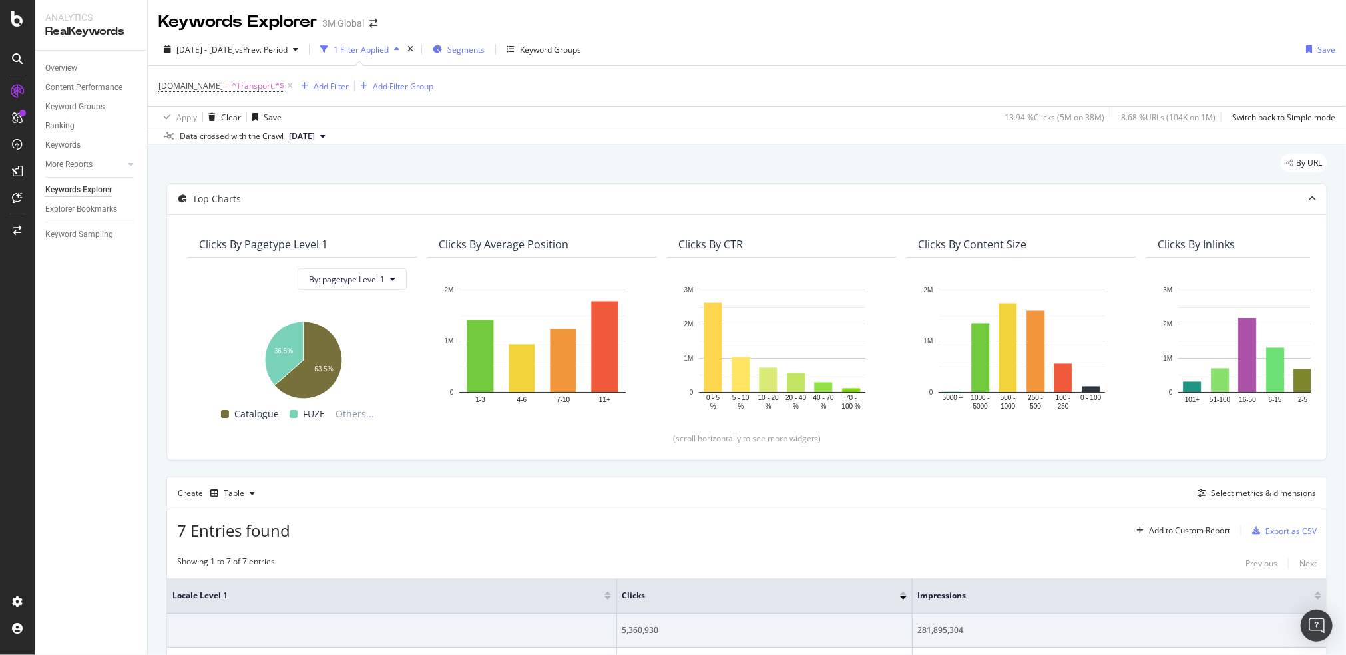
click at [484, 50] on span "Segments" at bounding box center [465, 49] width 37 height 11
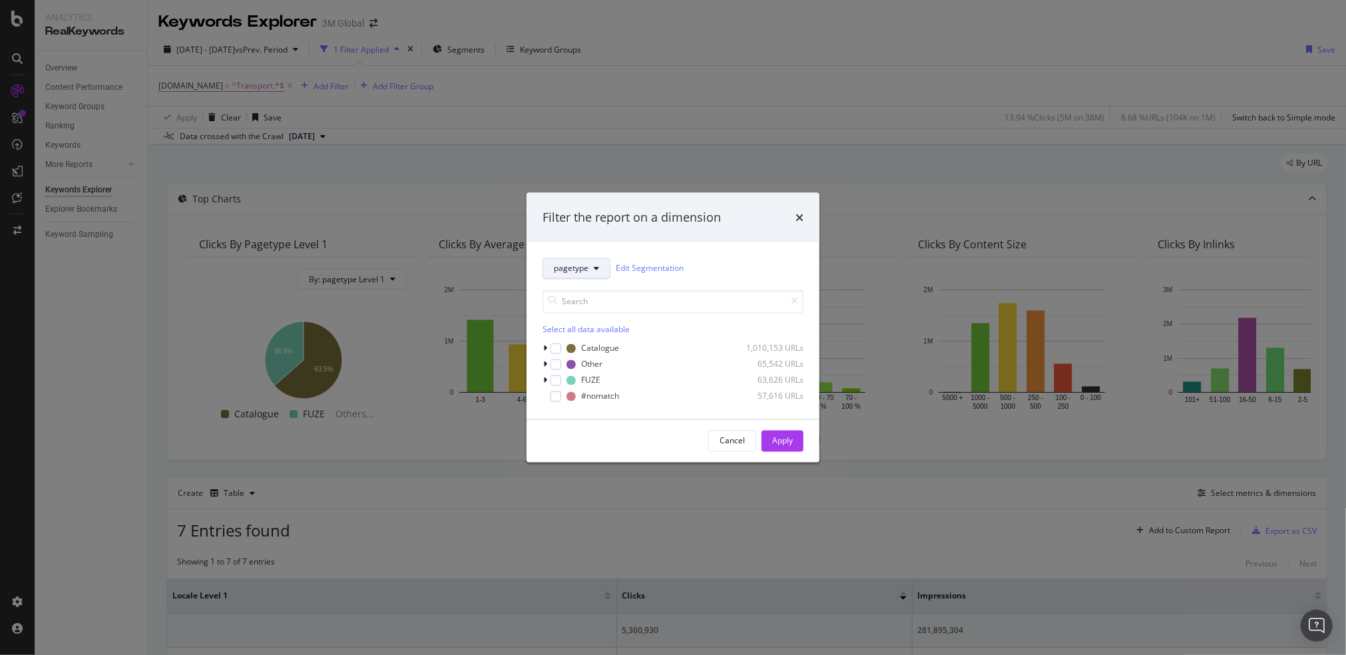
click at [584, 270] on span "pagetype" at bounding box center [571, 268] width 35 height 11
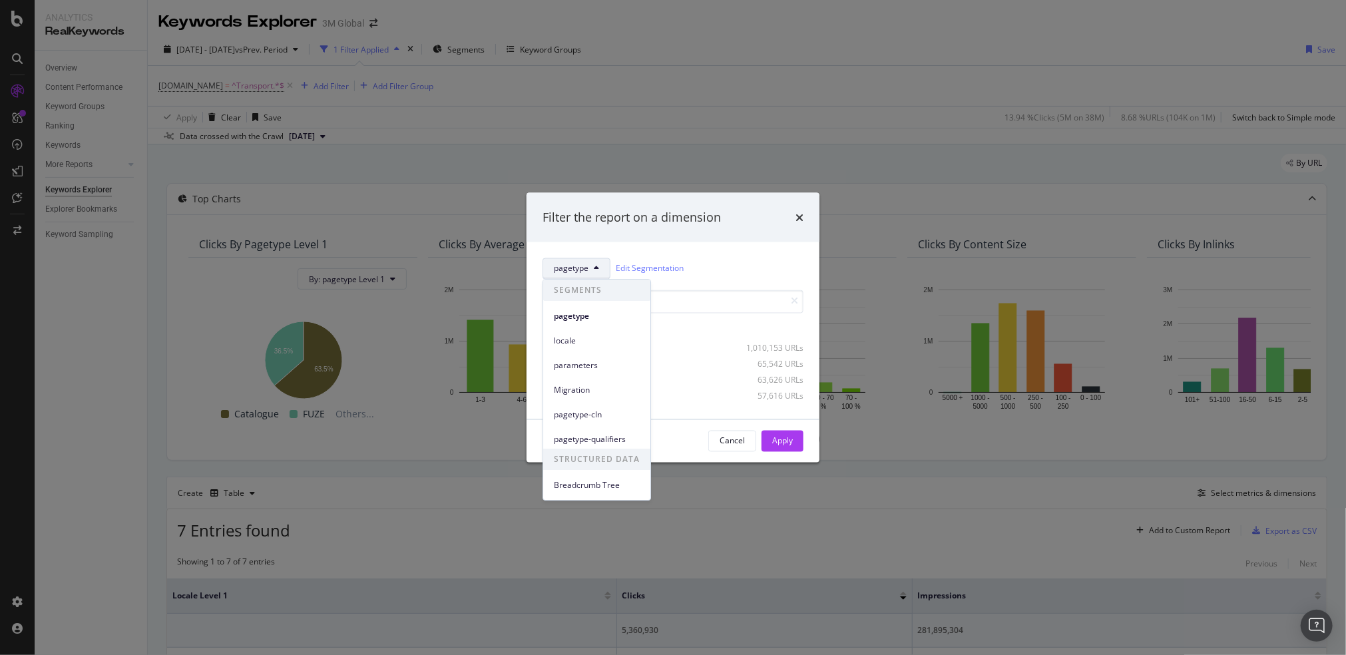
drag, startPoint x: 576, startPoint y: 337, endPoint x: 611, endPoint y: 324, distance: 37.1
click at [577, 337] on span "locale" at bounding box center [597, 341] width 86 height 12
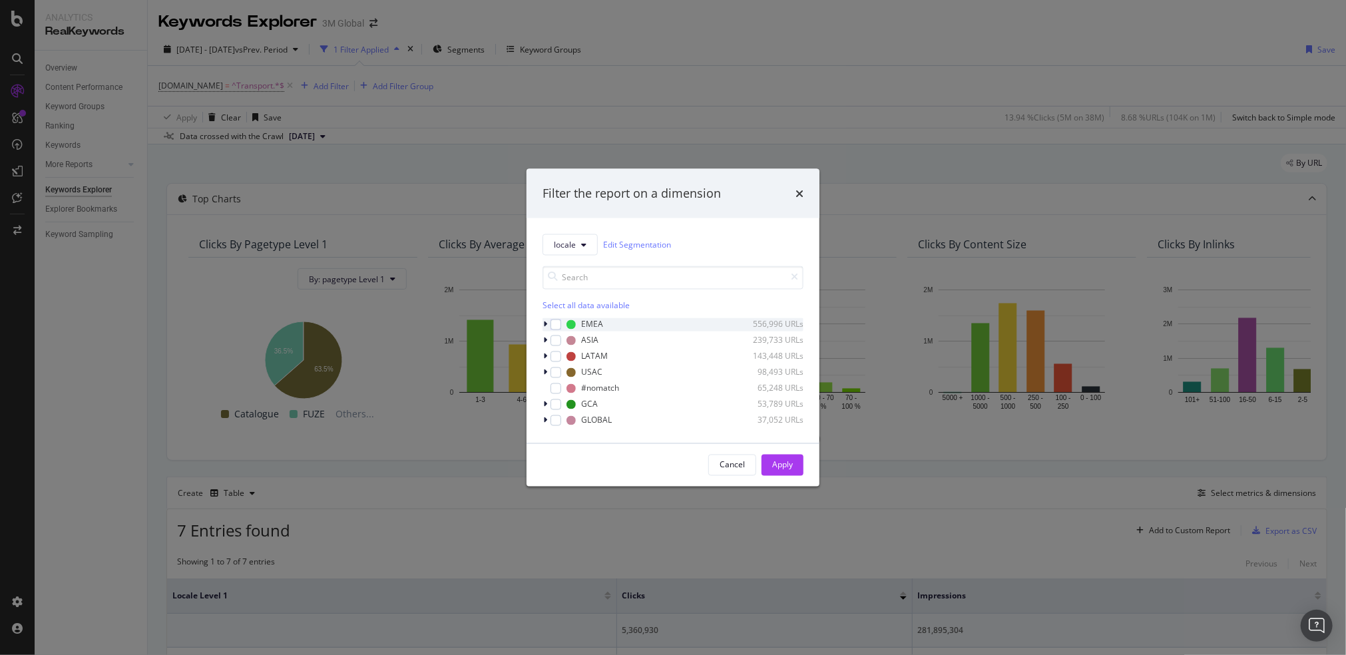
drag, startPoint x: 551, startPoint y: 327, endPoint x: 562, endPoint y: 327, distance: 10.6
click at [551, 327] on div "modal" at bounding box center [555, 324] width 11 height 11
drag, startPoint x: 793, startPoint y: 463, endPoint x: 638, endPoint y: 6, distance: 482.1
click at [793, 463] on button "Apply" at bounding box center [782, 464] width 42 height 21
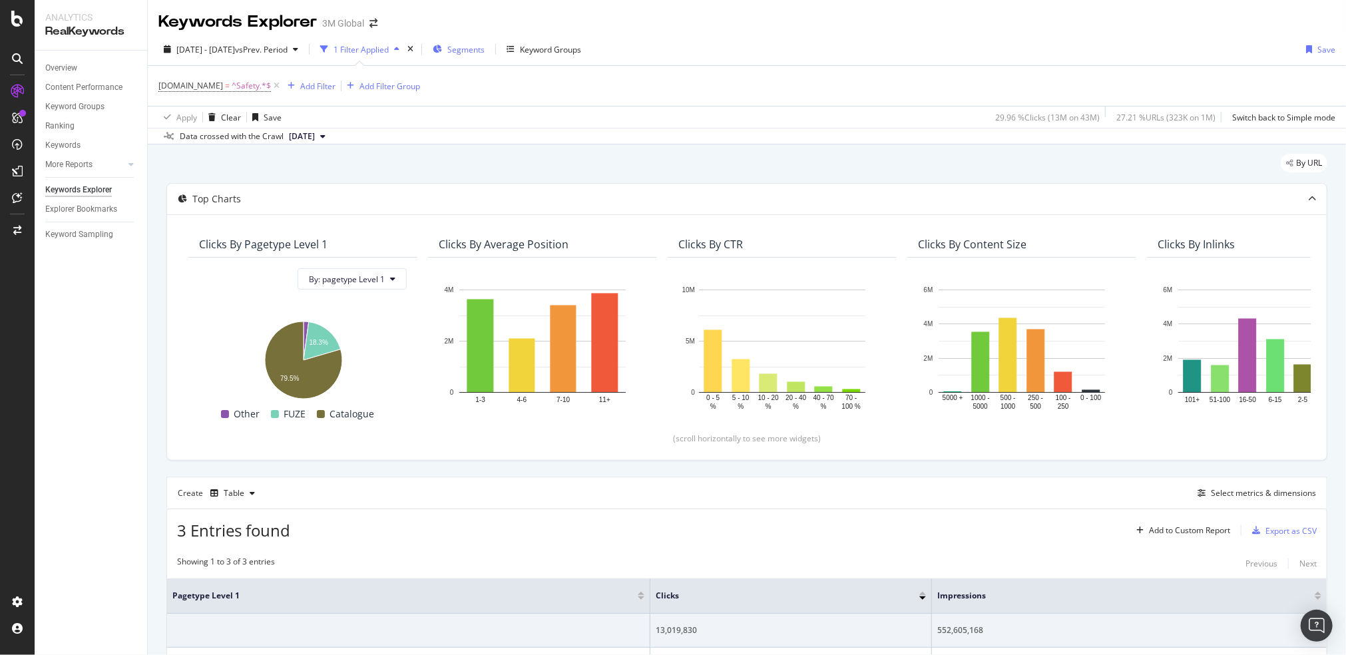
click at [484, 51] on span "Segments" at bounding box center [465, 49] width 37 height 11
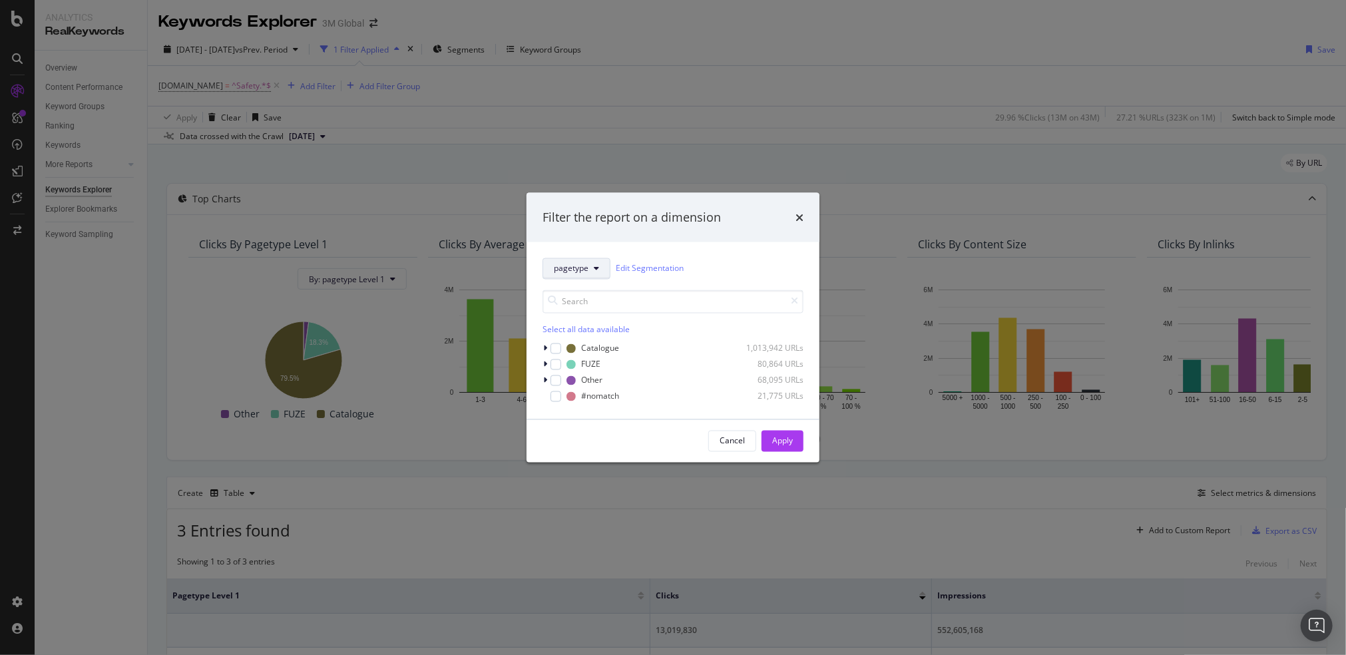
click at [583, 275] on button "pagetype" at bounding box center [576, 268] width 68 height 21
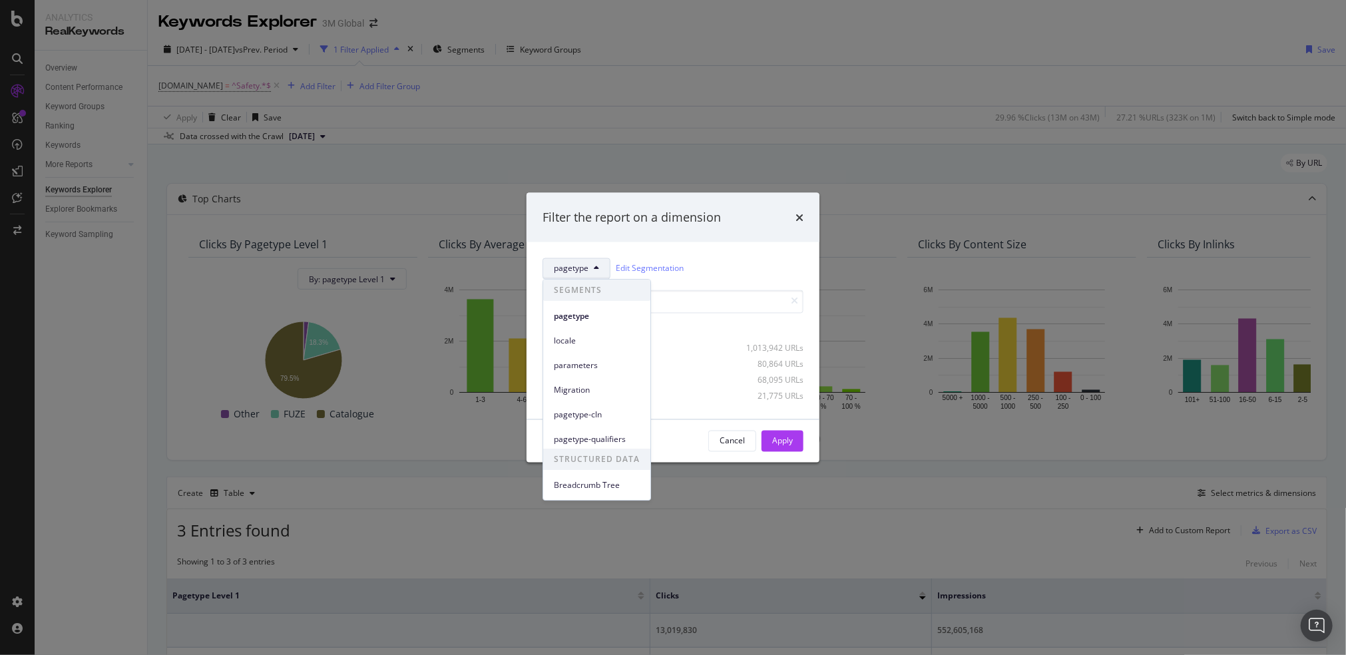
click at [580, 338] on span "locale" at bounding box center [597, 341] width 86 height 12
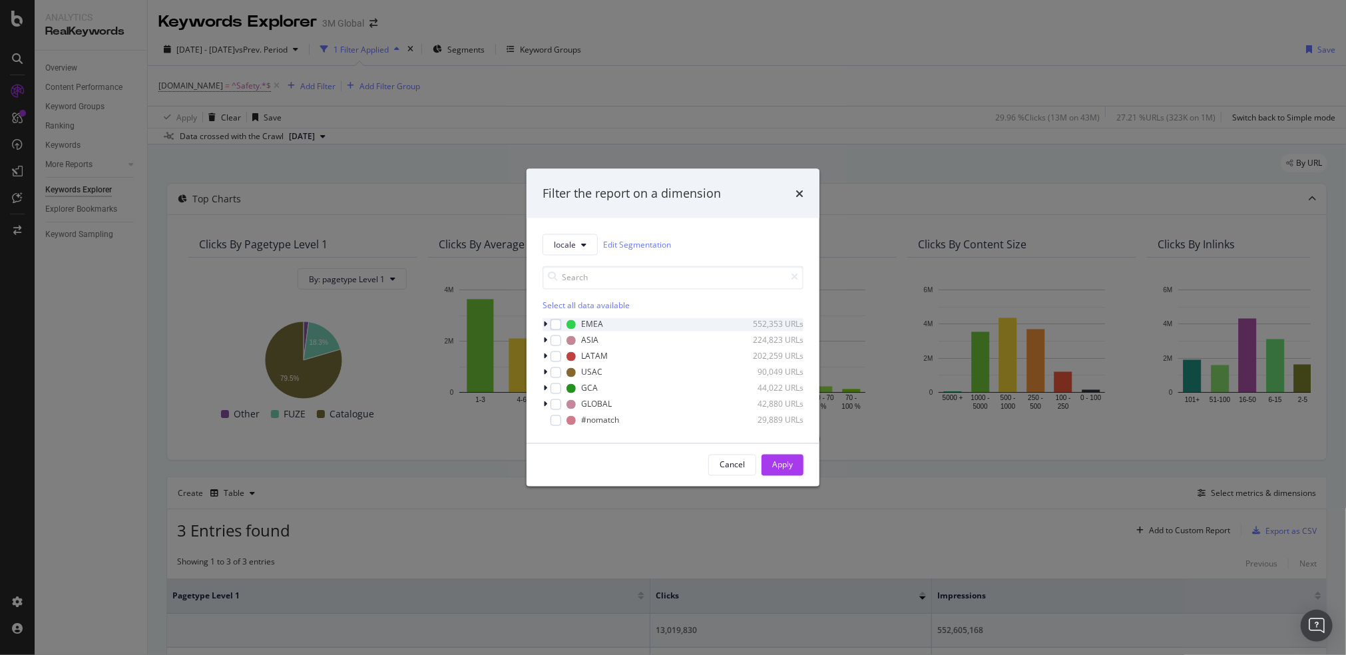
click at [560, 325] on div "modal" at bounding box center [555, 324] width 11 height 11
click at [790, 466] on div "Apply" at bounding box center [782, 464] width 21 height 11
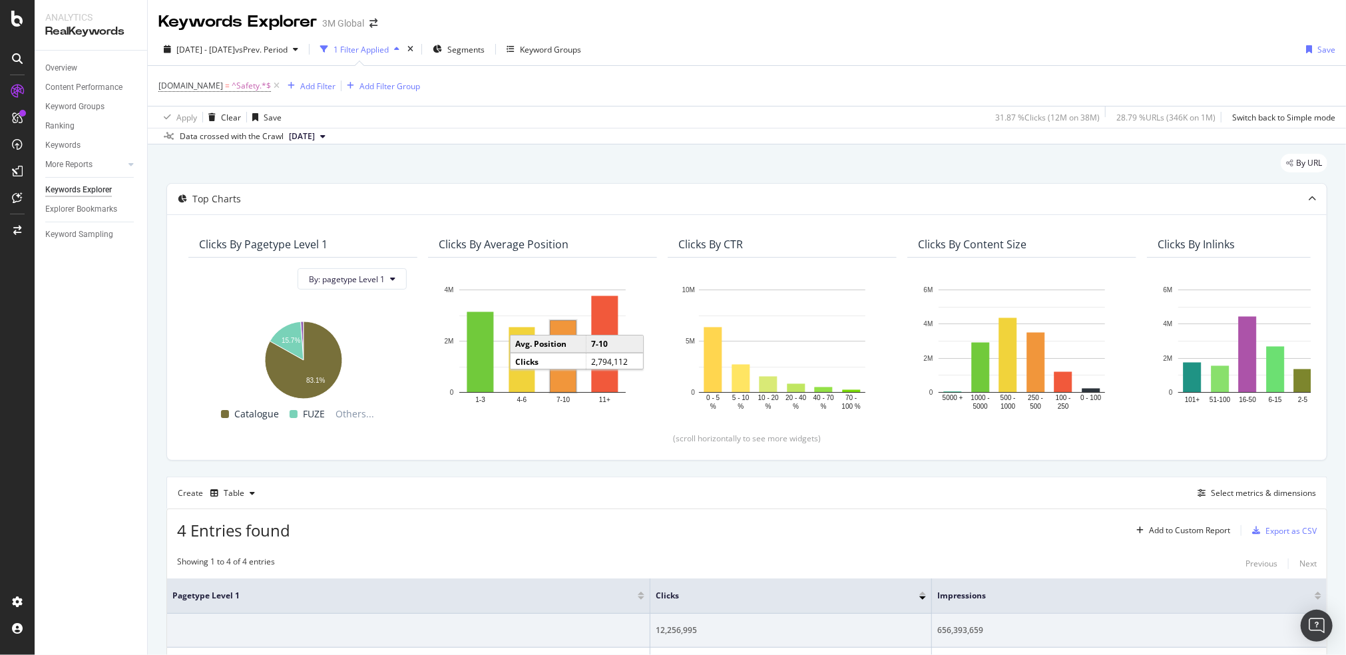
scroll to position [202, 0]
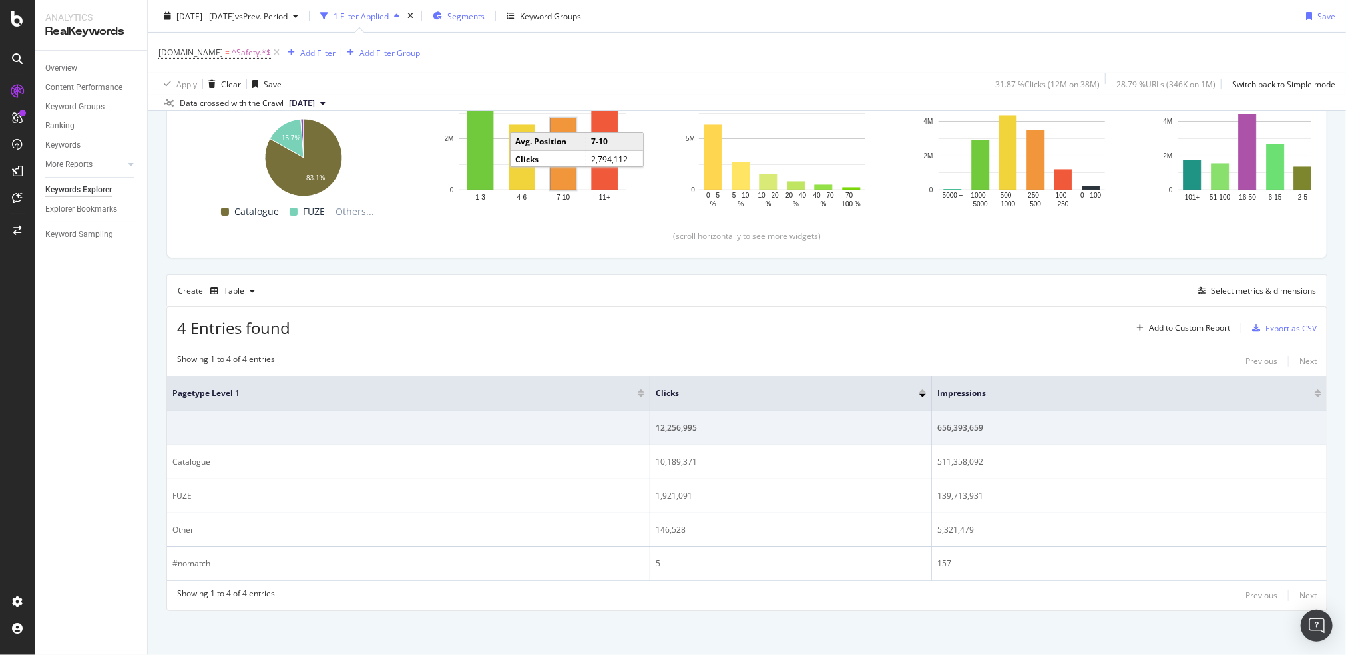
click at [484, 21] on span "Segments" at bounding box center [465, 15] width 37 height 11
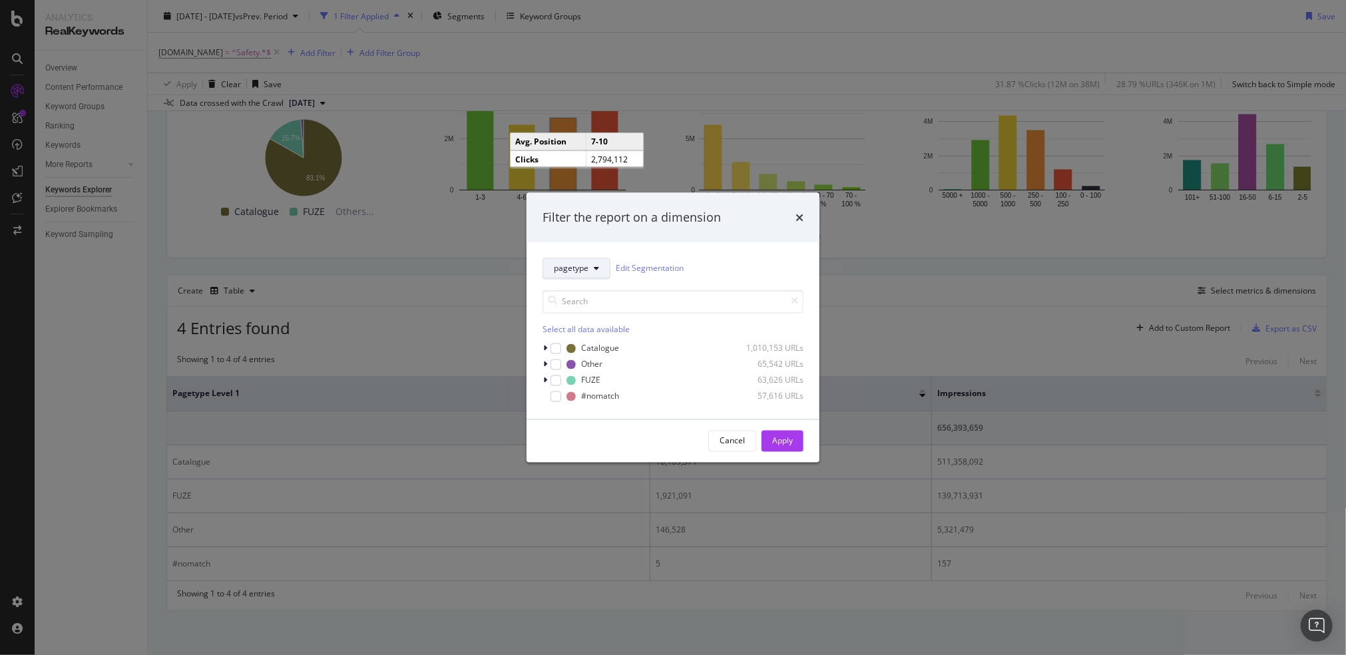
click at [584, 274] on button "pagetype" at bounding box center [576, 268] width 68 height 21
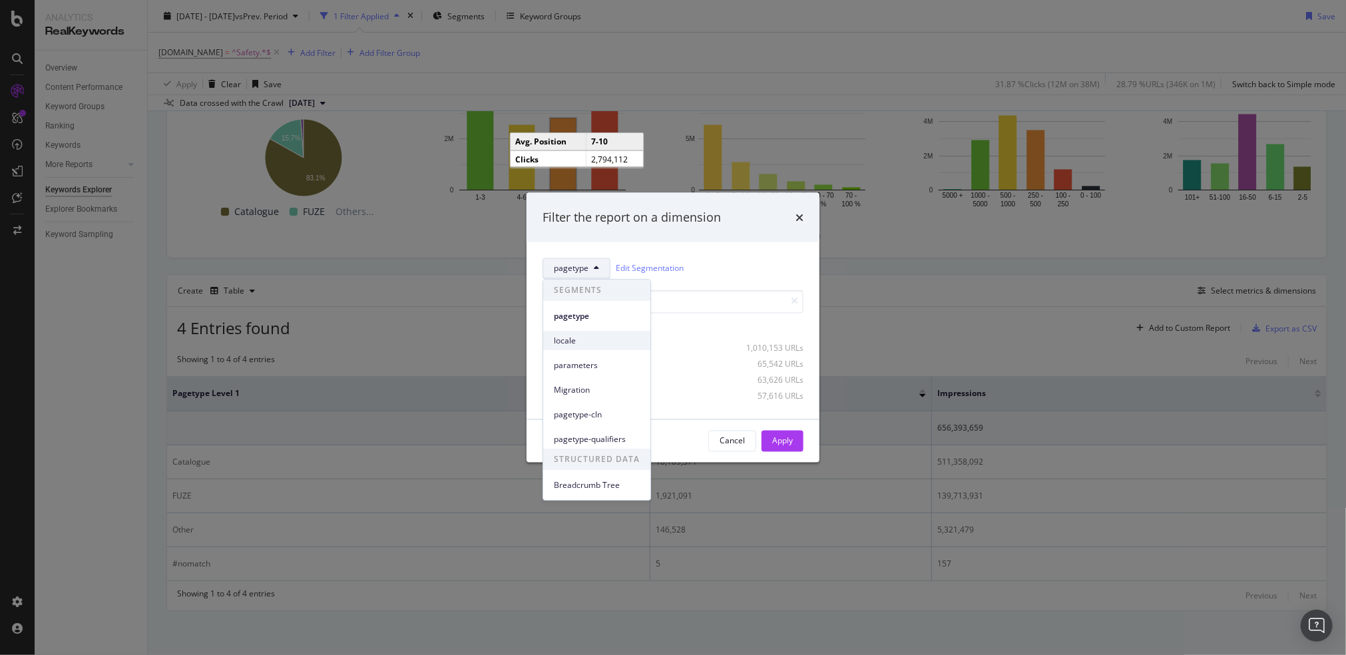
click at [578, 335] on span "locale" at bounding box center [597, 341] width 86 height 12
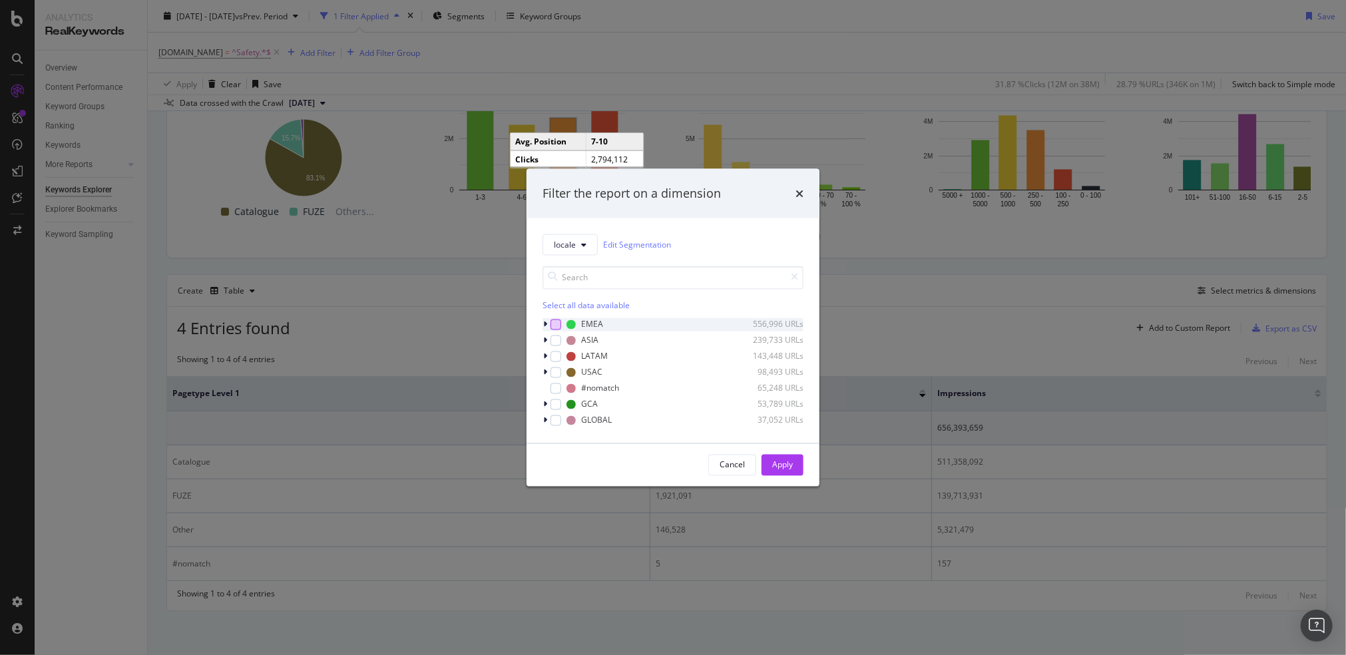
click at [556, 322] on div "modal" at bounding box center [555, 324] width 11 height 11
drag, startPoint x: 784, startPoint y: 460, endPoint x: 459, endPoint y: 580, distance: 346.2
click at [784, 460] on div "Apply" at bounding box center [782, 464] width 21 height 11
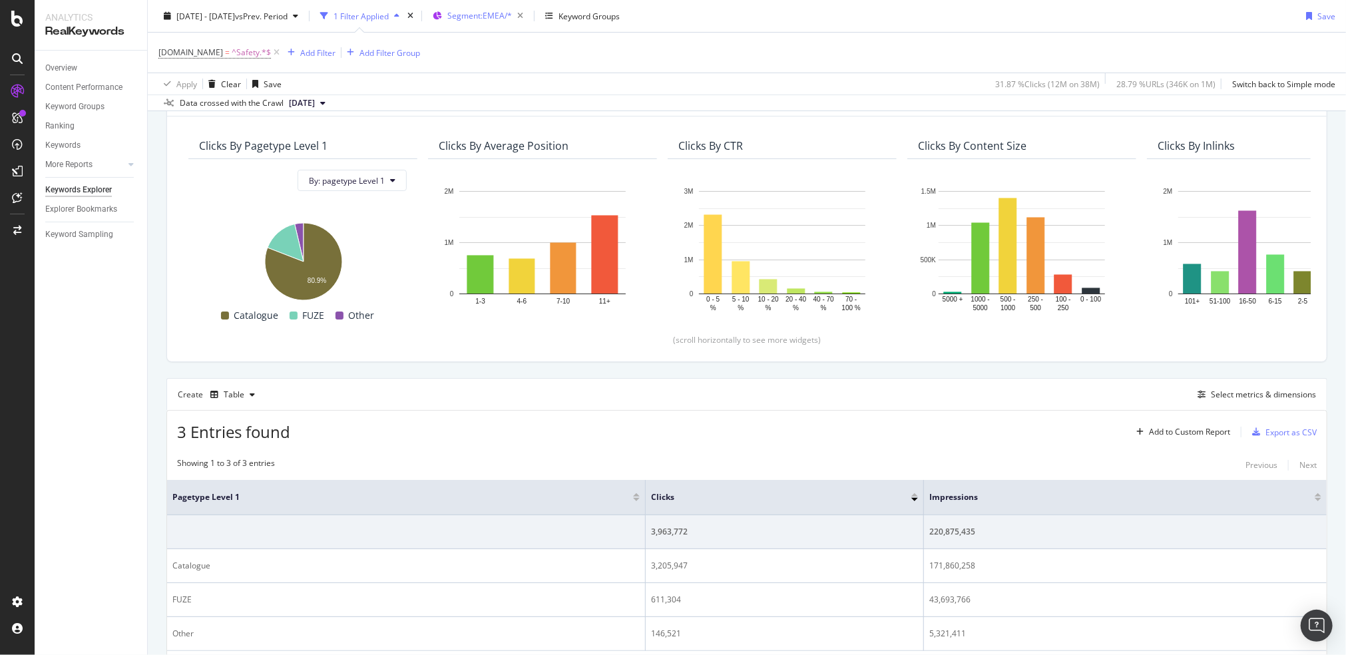
scroll to position [168, 0]
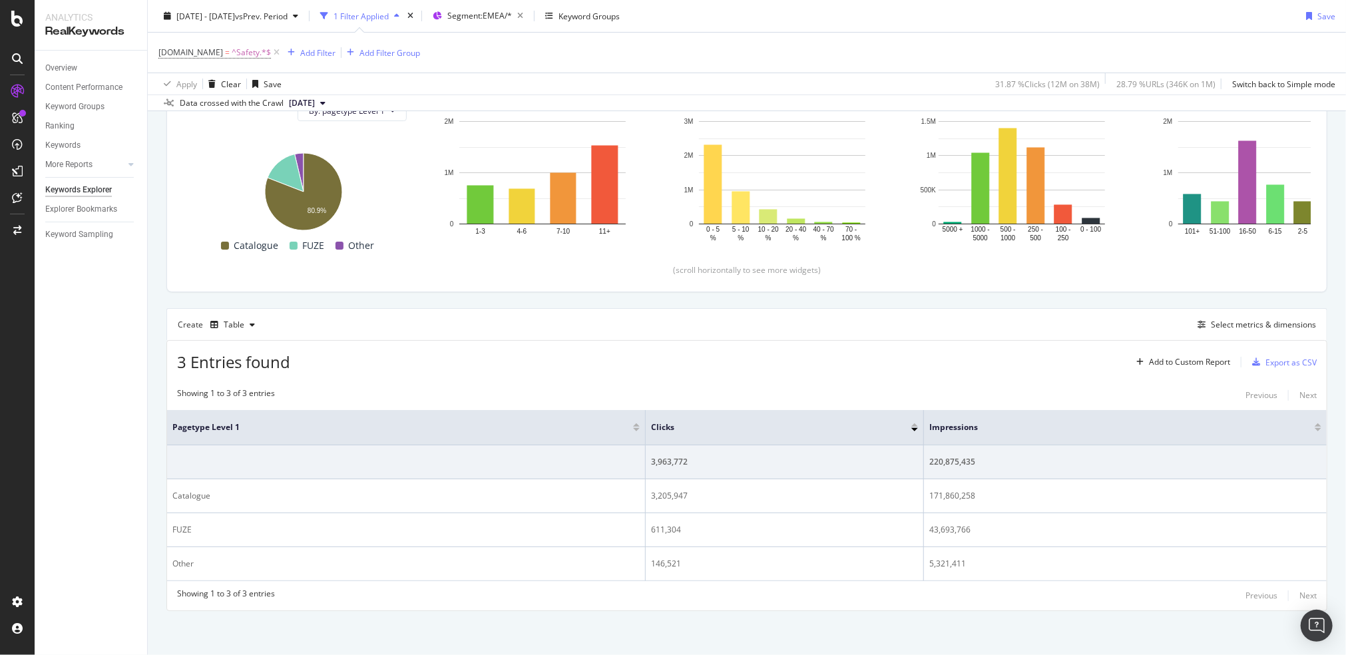
click at [576, 50] on div "[DOMAIN_NAME] = ^Safety.*$ Add Filter Add Filter Group" at bounding box center [746, 53] width 1177 height 40
